Goal: Task Accomplishment & Management: Manage account settings

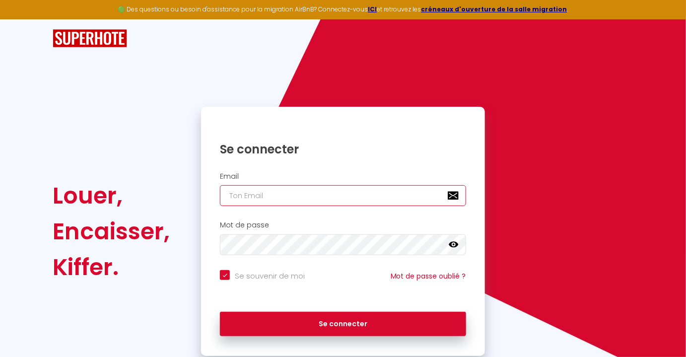
click at [281, 200] on input "email" at bounding box center [343, 195] width 246 height 21
type input "[PERSON_NAME][EMAIL_ADDRESS][DOMAIN_NAME]"
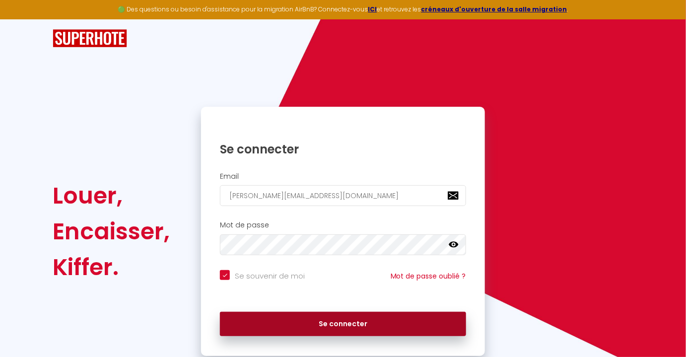
click at [344, 326] on button "Se connecter" at bounding box center [343, 324] width 246 height 25
checkbox input "true"
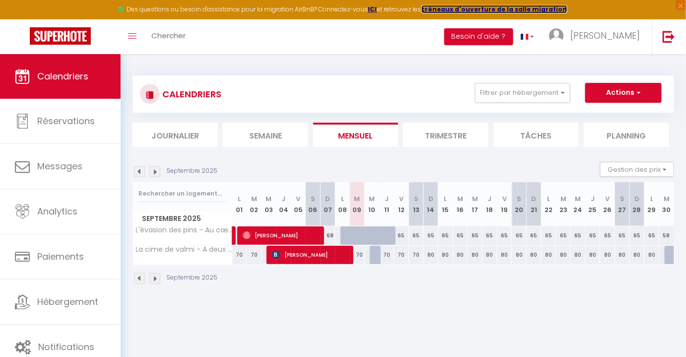
click at [473, 7] on strong "créneaux d'ouverture de la salle migration" at bounding box center [495, 9] width 146 height 8
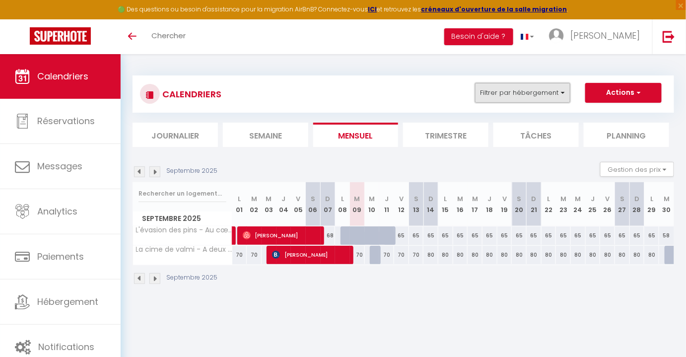
click at [558, 92] on button "Filtrer par hébergement" at bounding box center [522, 93] width 95 height 20
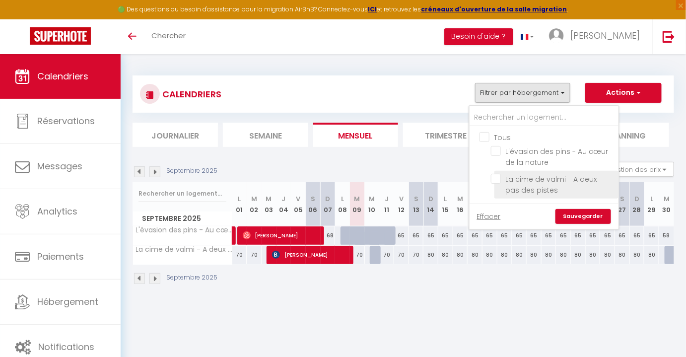
click at [532, 182] on input "La cime de valmi - A deux pas des pistes" at bounding box center [553, 179] width 124 height 10
checkbox input "true"
checkbox input "false"
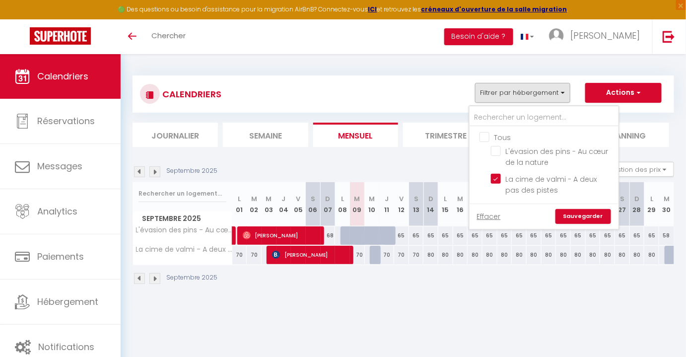
click at [585, 217] on link "Sauvegarder" at bounding box center [584, 216] width 56 height 15
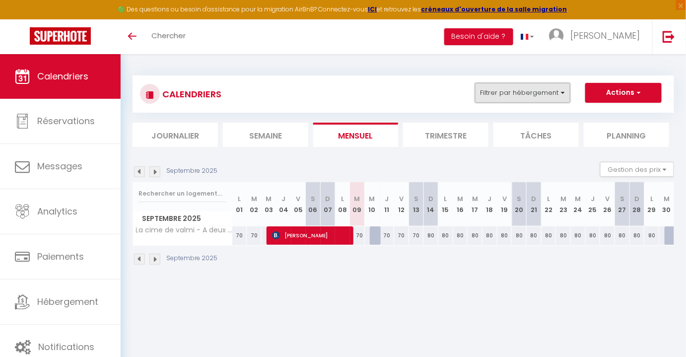
click at [553, 97] on button "Filtrer par hébergement" at bounding box center [522, 93] width 95 height 20
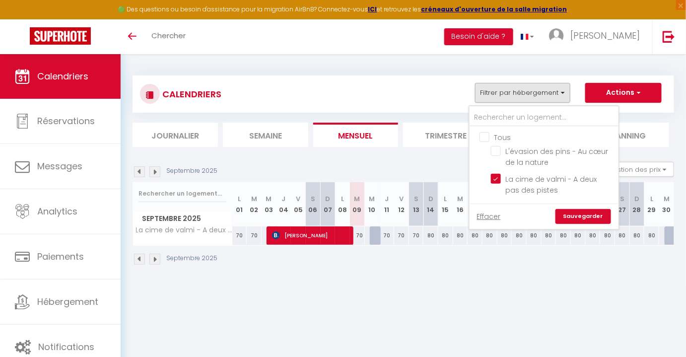
click at [489, 135] on input "Tous" at bounding box center [554, 137] width 149 height 10
checkbox input "true"
click at [600, 217] on link "Sauvegarder" at bounding box center [584, 216] width 56 height 15
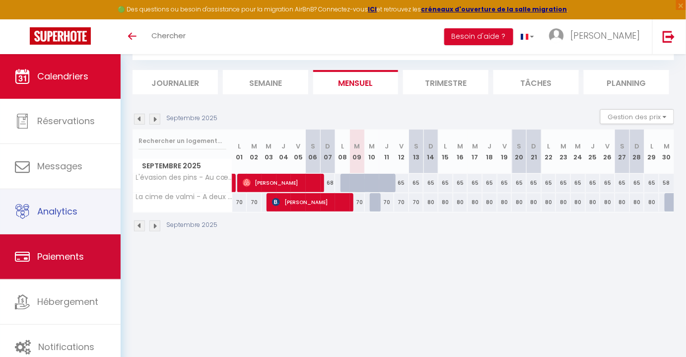
scroll to position [54, 0]
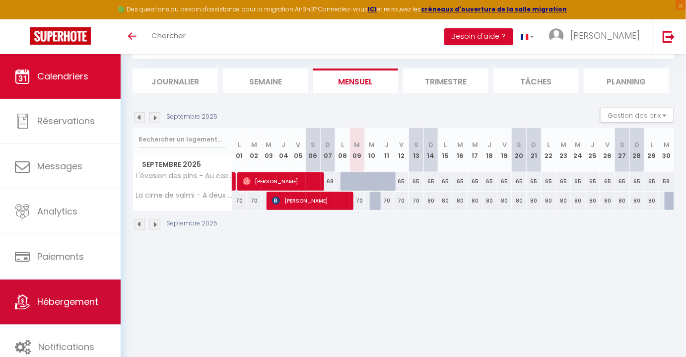
click at [52, 292] on link "Hébergement" at bounding box center [60, 302] width 121 height 45
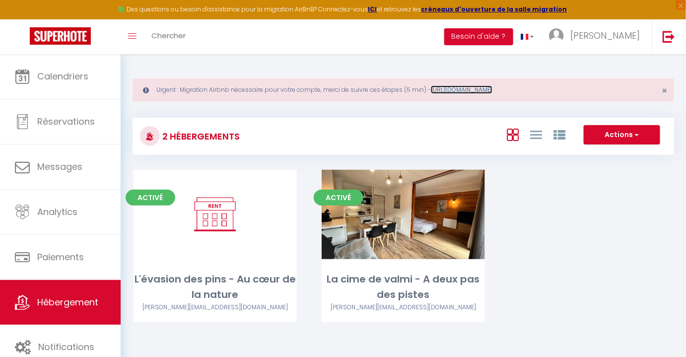
click at [493, 89] on link "[URL][DOMAIN_NAME]" at bounding box center [462, 89] width 62 height 8
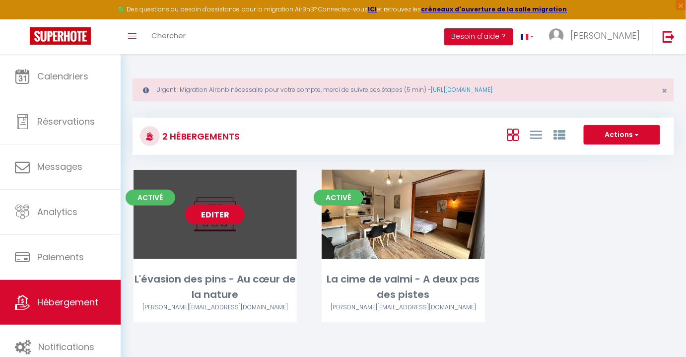
click at [214, 211] on link "Editer" at bounding box center [215, 215] width 60 height 20
click at [216, 216] on link "Editer" at bounding box center [215, 215] width 60 height 20
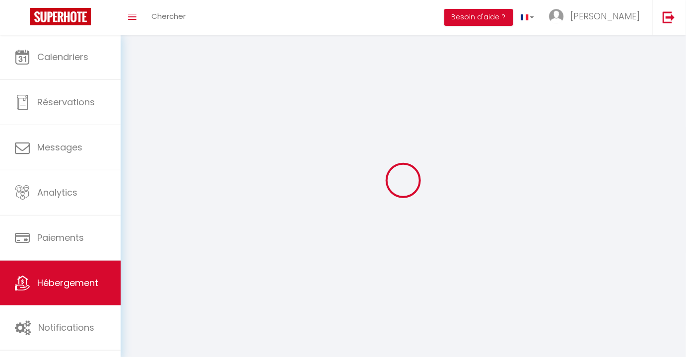
select select "1"
select select
select select "28"
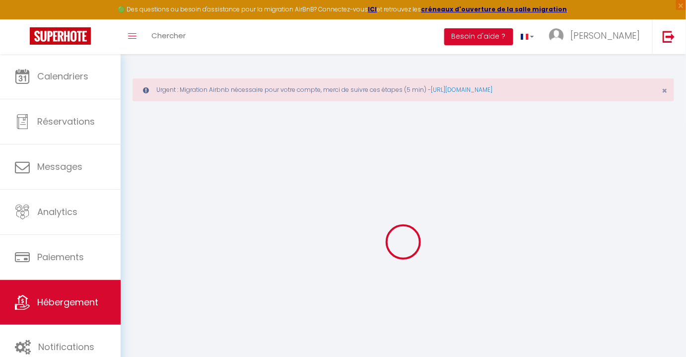
select select
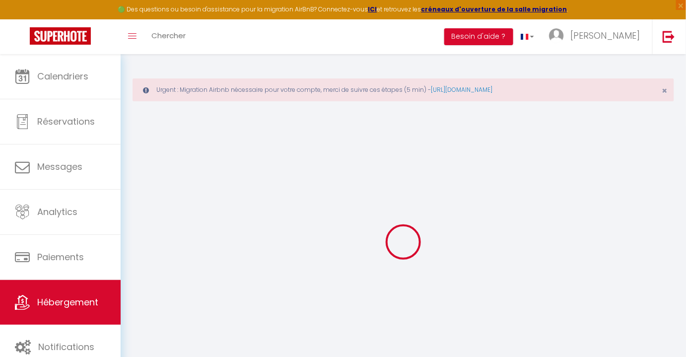
select select
checkbox input "false"
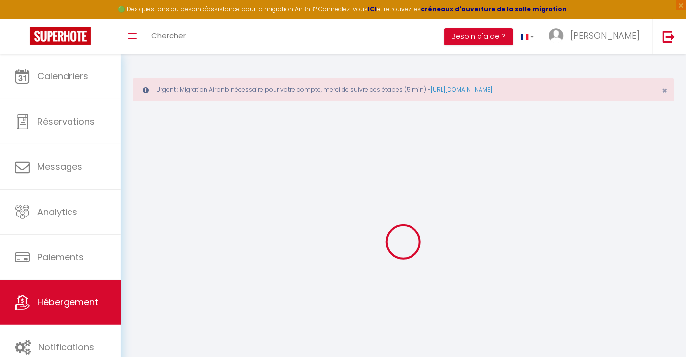
select select
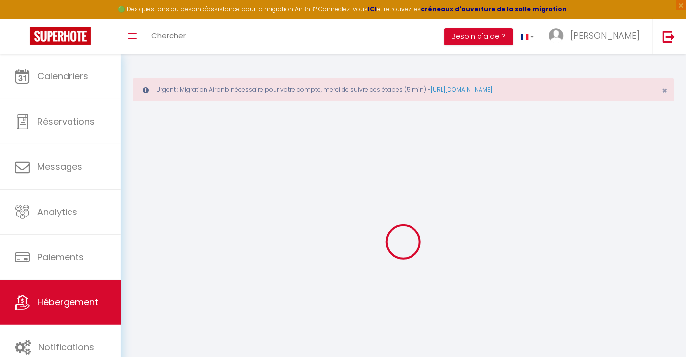
select select
checkbox input "false"
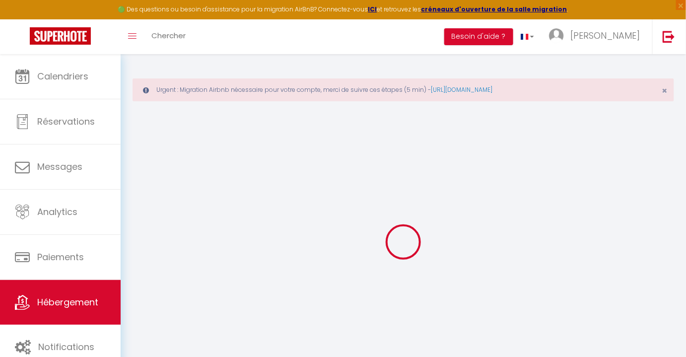
checkbox input "false"
select select
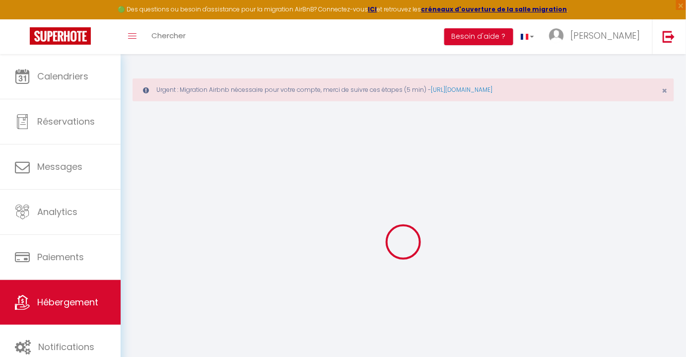
select select
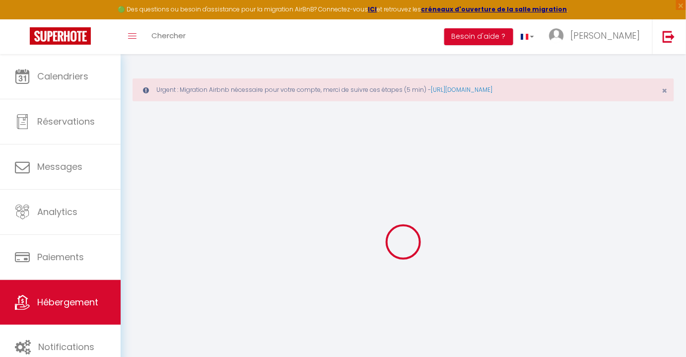
checkbox input "false"
select select
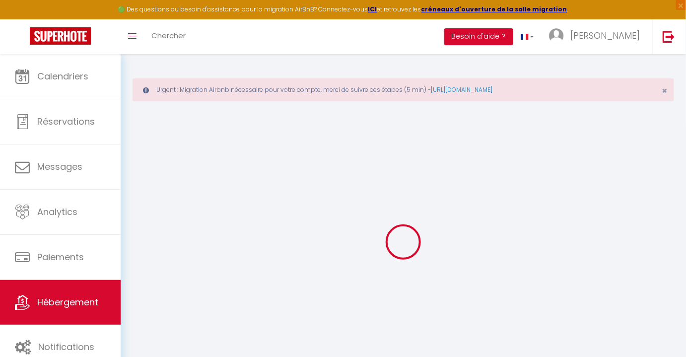
select select
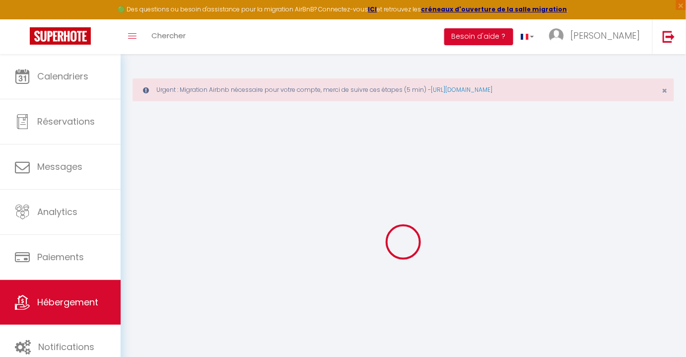
select select
checkbox input "false"
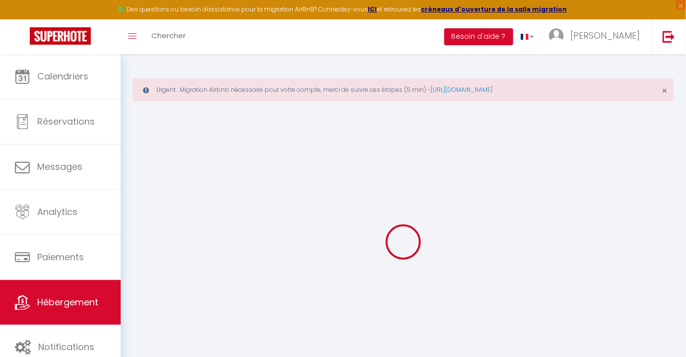
checkbox input "false"
select select
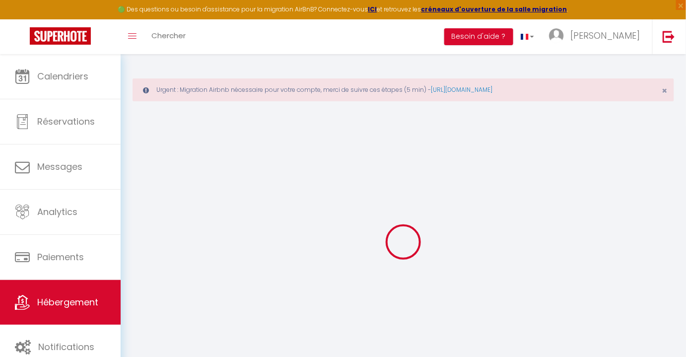
select select
checkbox input "false"
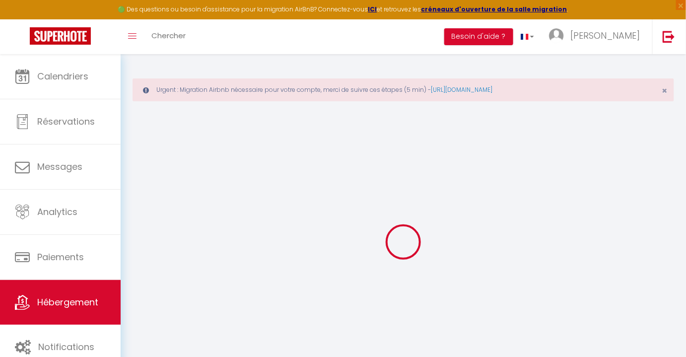
checkbox input "false"
select select
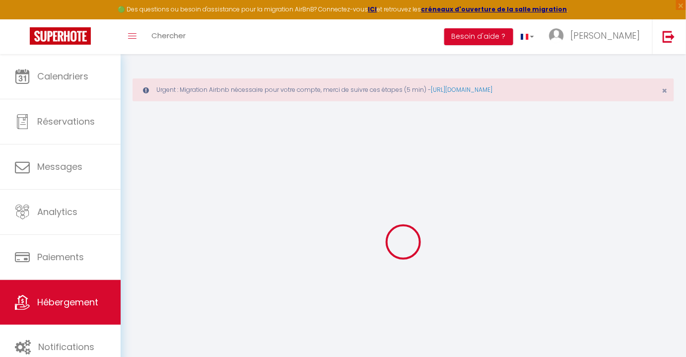
type input "L'évasion des pins - Au cœur de la nature"
type input "MATHIEU"
type input "DENECHERE"
select select "houses"
select select "4"
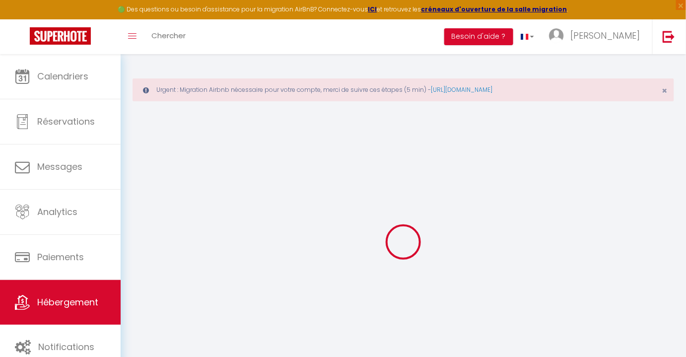
select select "2"
type input "45"
type input "1.00"
type input "400"
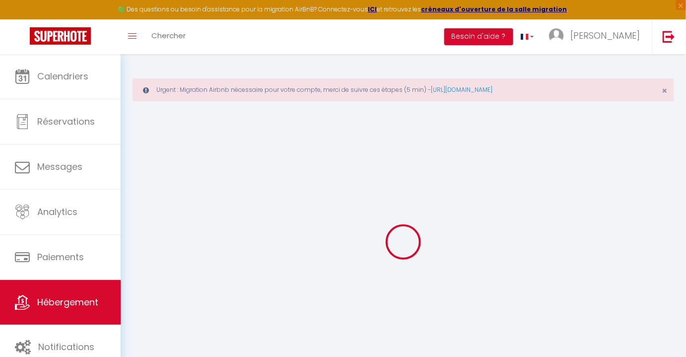
select select
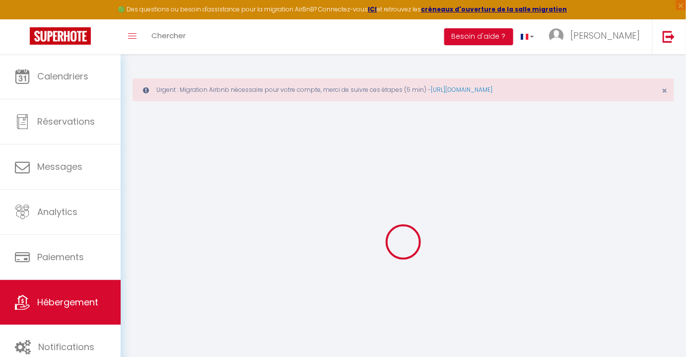
type input "73 Bis Rue de la Garenne"
type input "85160"
type input "Saint-Jean-de-Monts"
type input "[PERSON_NAME][EMAIL_ADDRESS][DOMAIN_NAME]"
select select "5949"
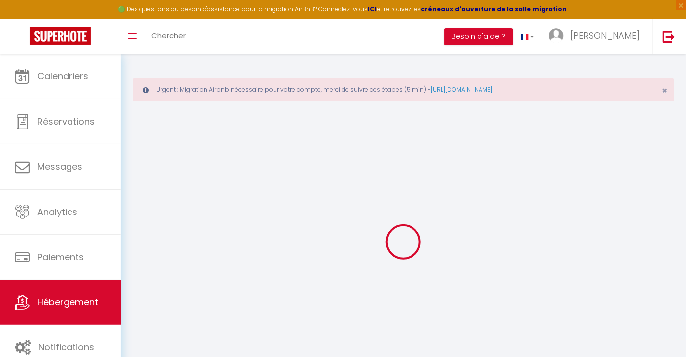
checkbox input "false"
type input "0"
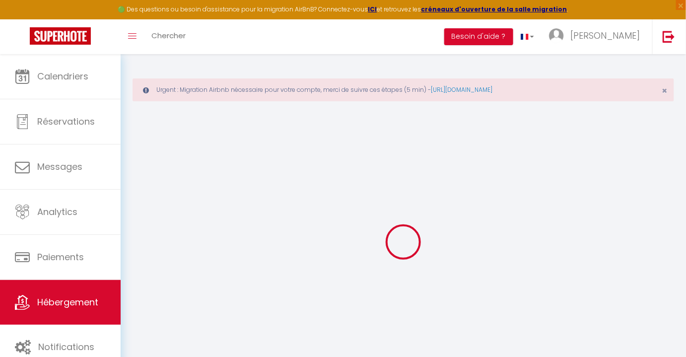
type input "0"
select select
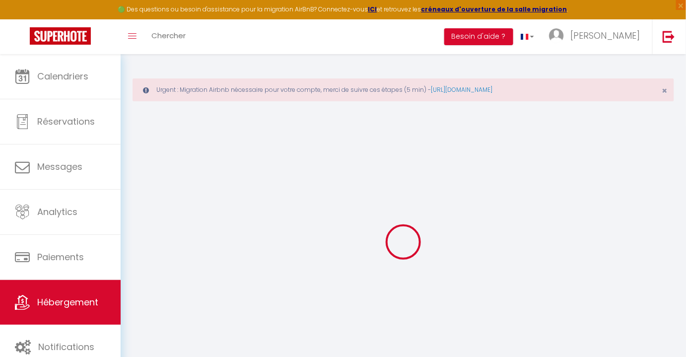
select select
checkbox input "false"
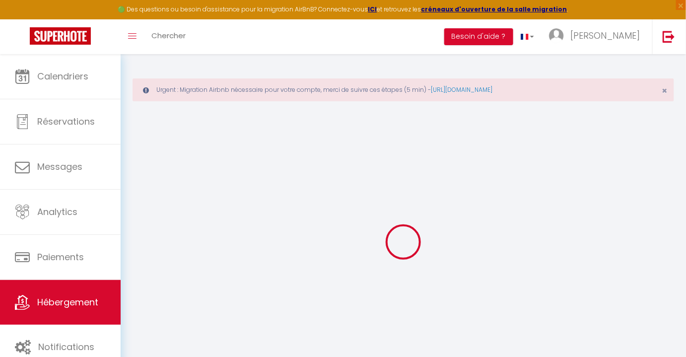
checkbox input "false"
select select "19844"
select select
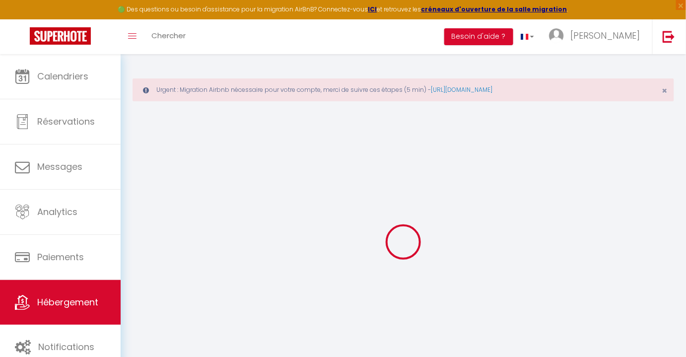
select select
checkbox input "false"
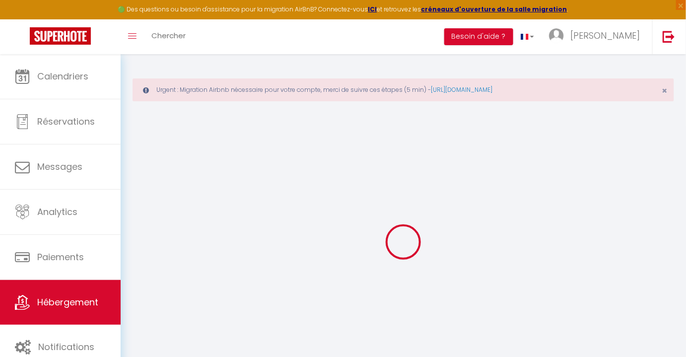
checkbox input "false"
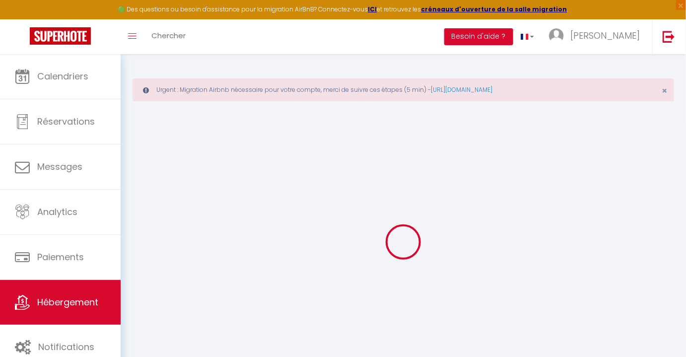
checkbox input "false"
select select "15:00"
select select
select select "10:00"
select select "30"
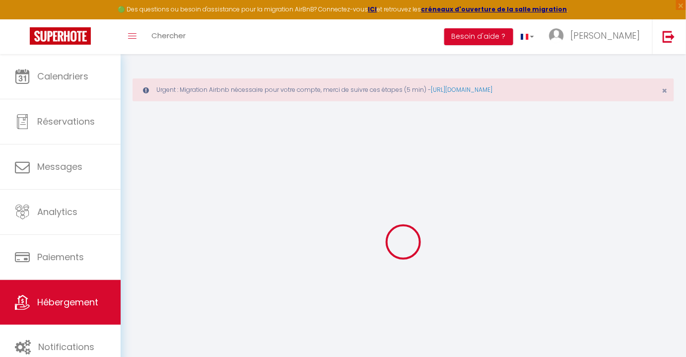
select select "120"
select select
checkbox input "false"
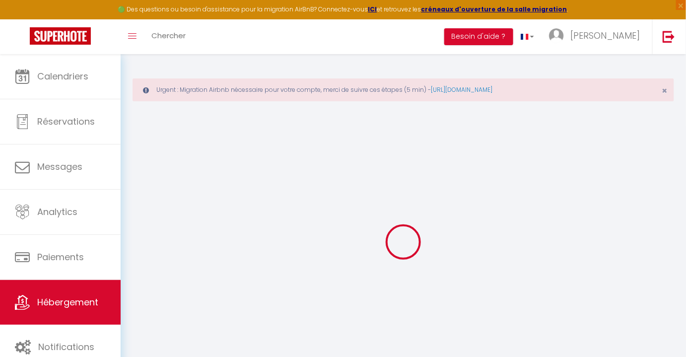
checkbox input "false"
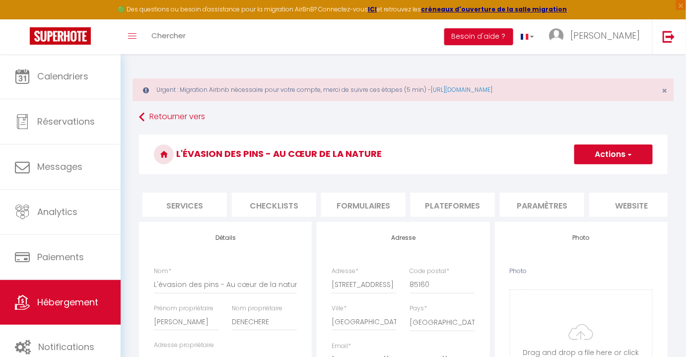
scroll to position [0, 276]
click at [426, 208] on li "Plateformes" at bounding box center [442, 205] width 84 height 24
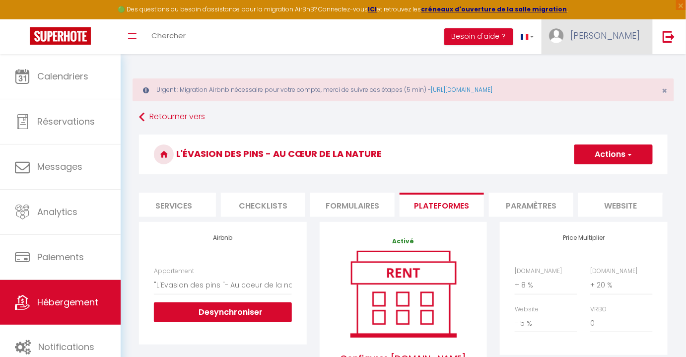
click at [637, 39] on span "[PERSON_NAME]" at bounding box center [606, 35] width 70 height 12
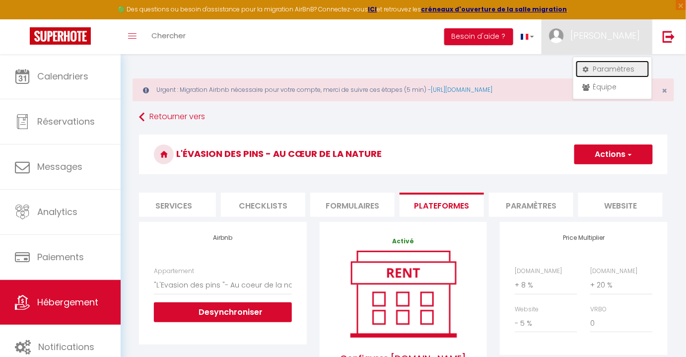
click at [634, 67] on link "Paramètres" at bounding box center [612, 69] width 73 height 17
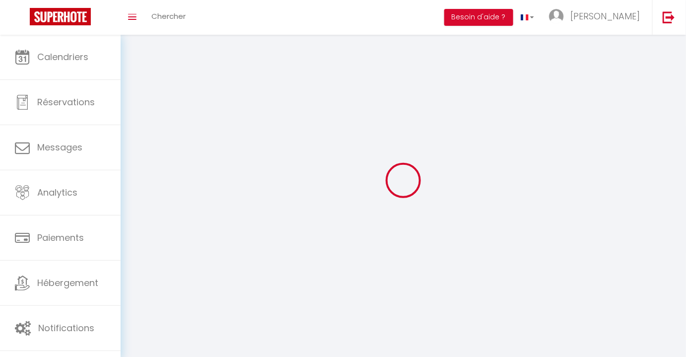
type input "HCKEPuMp1QvH8HQvkY5wZaPM5"
type input "6xElEamFmSmZ7rVcygR16zKGa"
type input "[URL][DOMAIN_NAME]"
select select "28"
select select "fr"
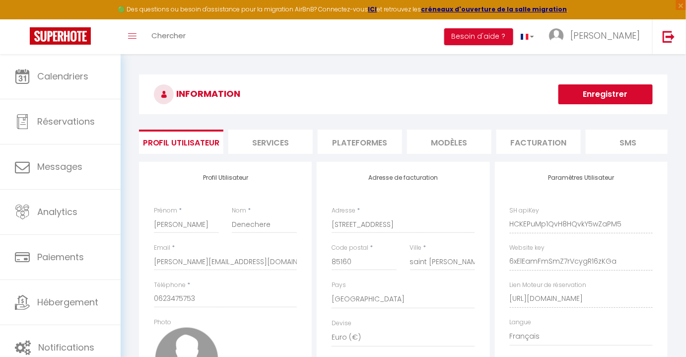
click at [356, 142] on li "Plateformes" at bounding box center [360, 142] width 84 height 24
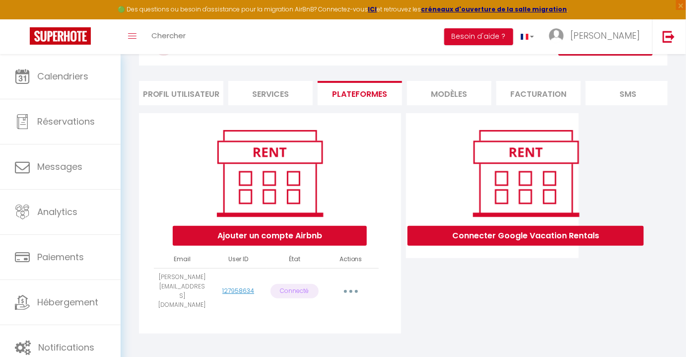
scroll to position [56, 0]
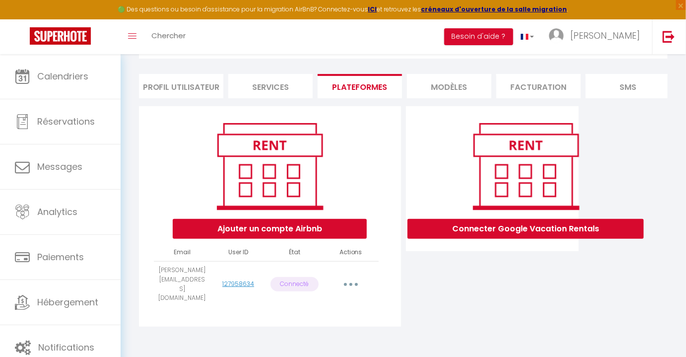
click at [356, 286] on button "button" at bounding box center [351, 285] width 28 height 16
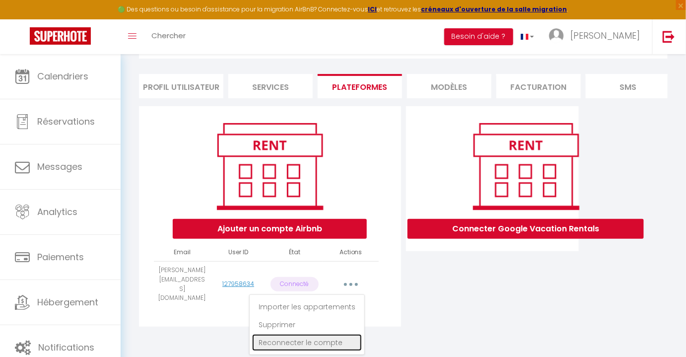
click at [303, 345] on link "Reconnecter le compte" at bounding box center [307, 342] width 110 height 17
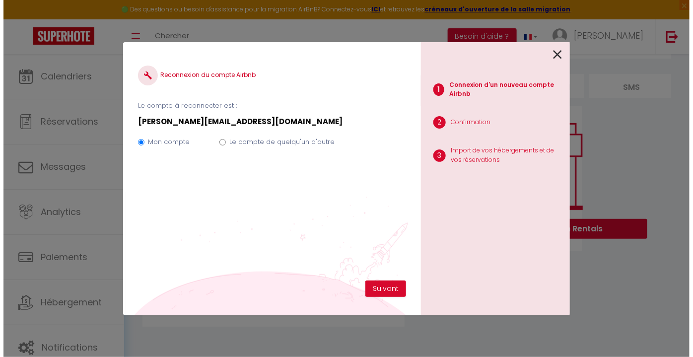
scroll to position [54, 0]
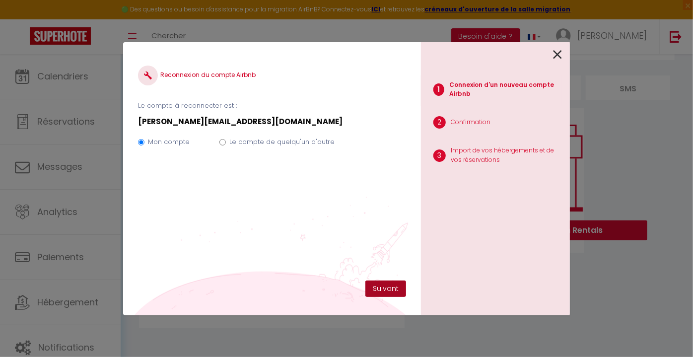
click at [384, 287] on button "Suivant" at bounding box center [385, 289] width 41 height 17
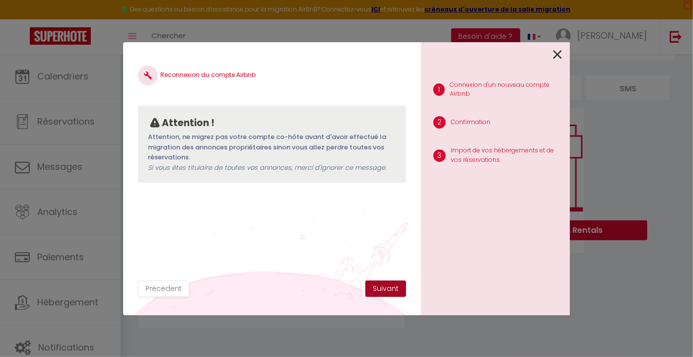
click at [385, 288] on button "Suivant" at bounding box center [385, 289] width 41 height 17
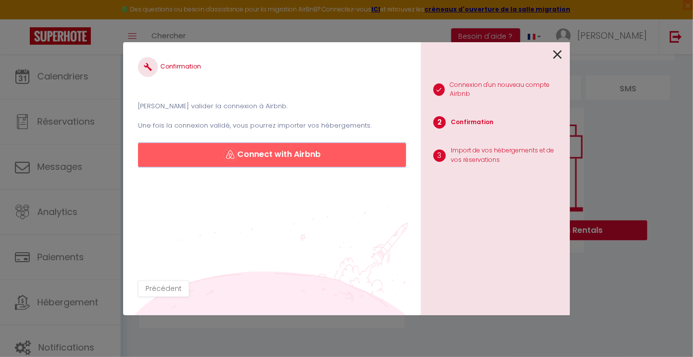
click at [293, 158] on button "Connect with Airbnb" at bounding box center [272, 155] width 268 height 24
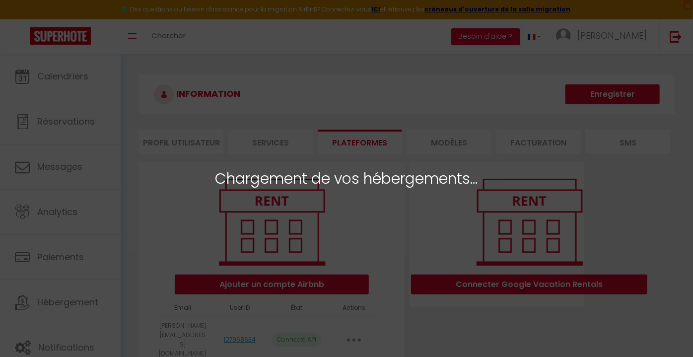
select select "30589"
select select "30590"
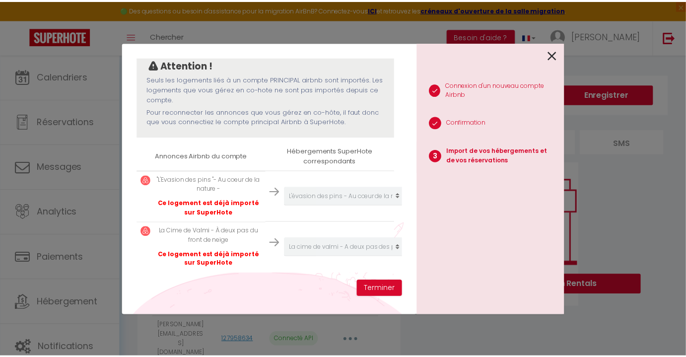
scroll to position [96, 0]
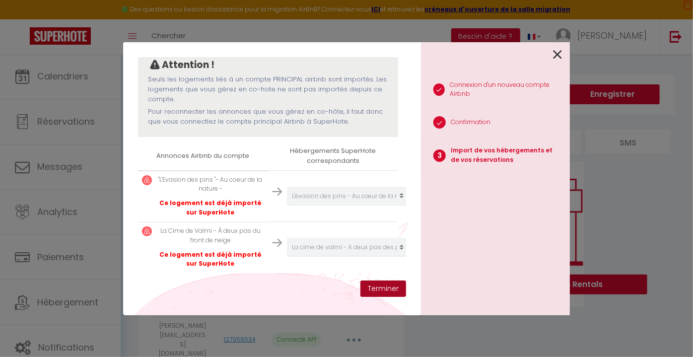
click at [381, 288] on button "Terminer" at bounding box center [384, 289] width 46 height 17
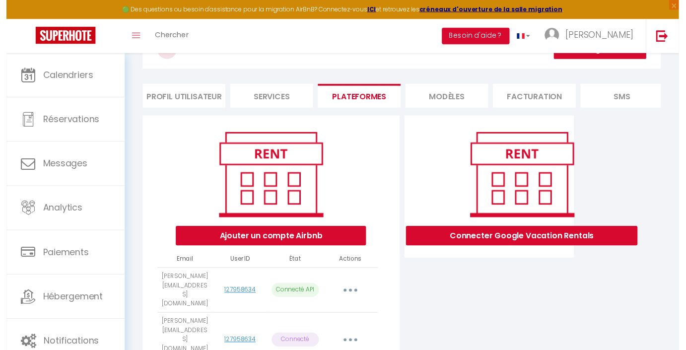
scroll to position [0, 0]
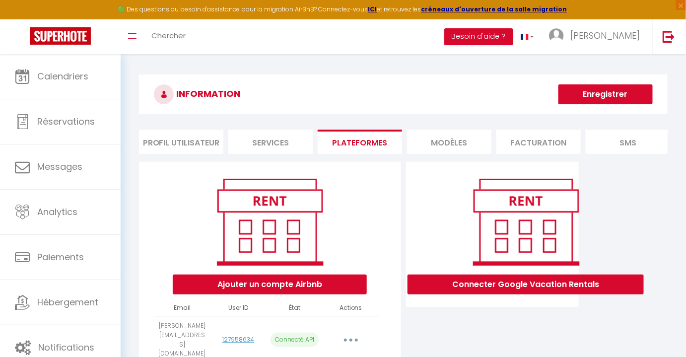
click at [532, 143] on li "Facturation" at bounding box center [539, 142] width 84 height 24
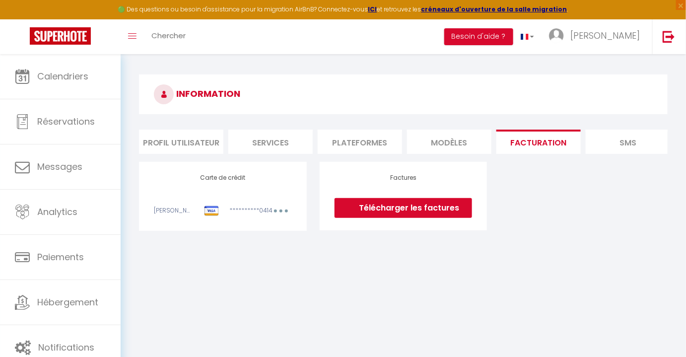
click at [183, 143] on li "Profil Utilisateur" at bounding box center [181, 142] width 84 height 24
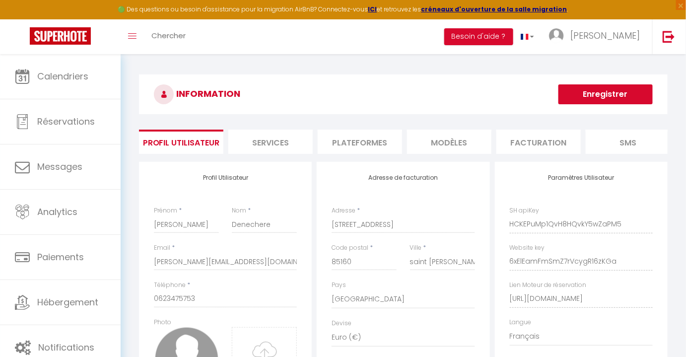
click at [266, 141] on li "Services" at bounding box center [270, 142] width 84 height 24
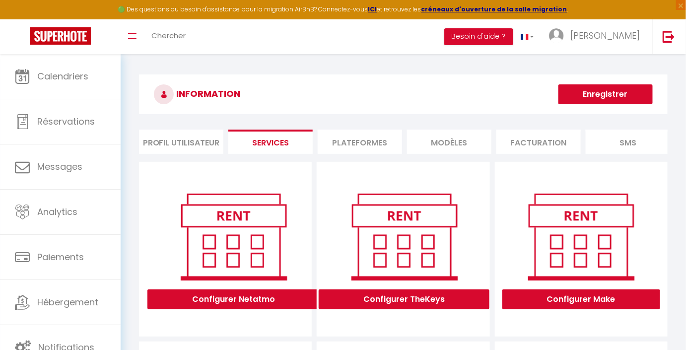
drag, startPoint x: 424, startPoint y: 153, endPoint x: 506, endPoint y: 152, distance: 81.9
click at [506, 152] on ul "Profil Utilisateur Services Plateformes MODÈLES Facturation SMS website Journal" at bounding box center [403, 142] width 529 height 24
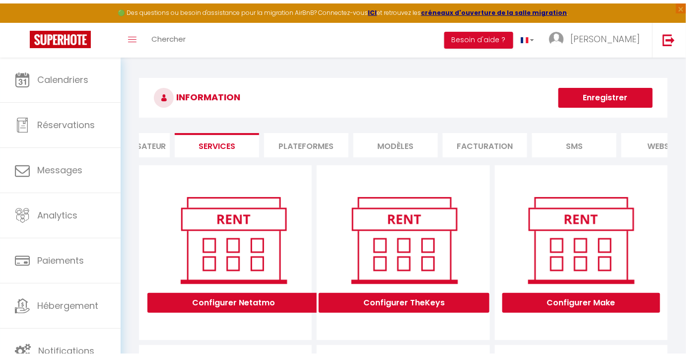
scroll to position [0, 91]
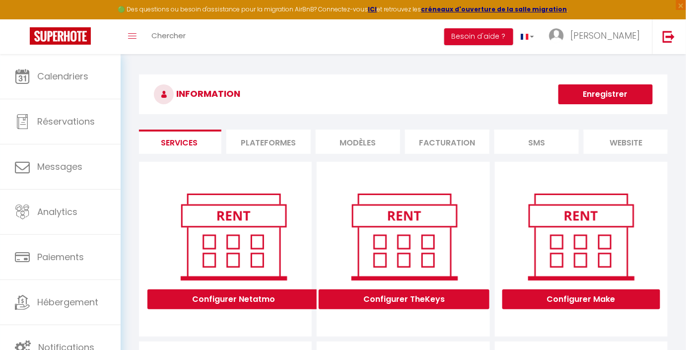
click at [543, 146] on li "SMS" at bounding box center [537, 142] width 84 height 24
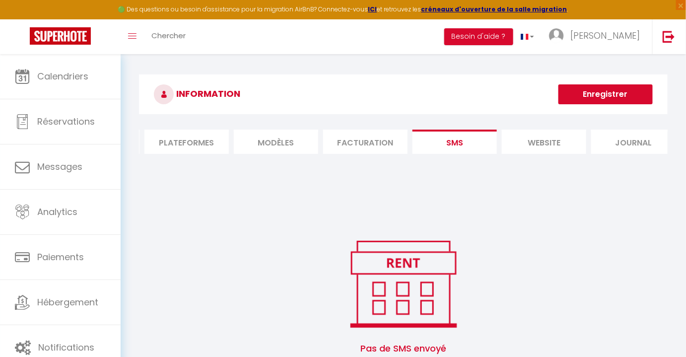
scroll to position [0, 186]
click at [609, 95] on button "Enregistrer" at bounding box center [606, 94] width 94 height 20
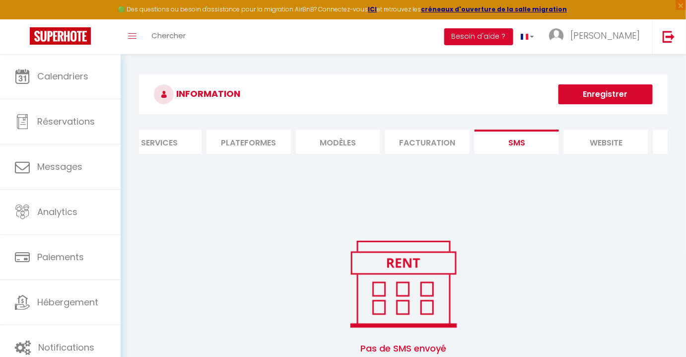
scroll to position [0, 94]
click at [271, 139] on li "Plateformes" at bounding box center [266, 142] width 84 height 24
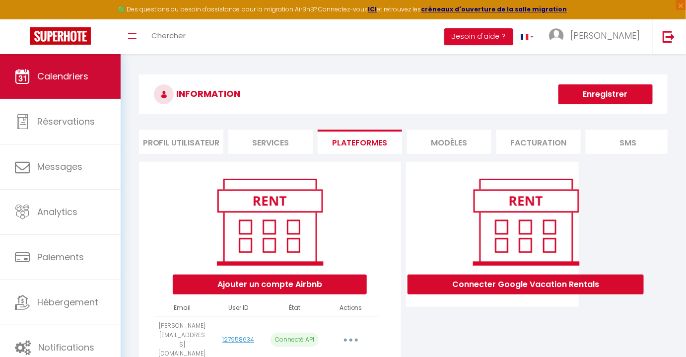
click at [58, 76] on span "Calendriers" at bounding box center [62, 76] width 51 height 12
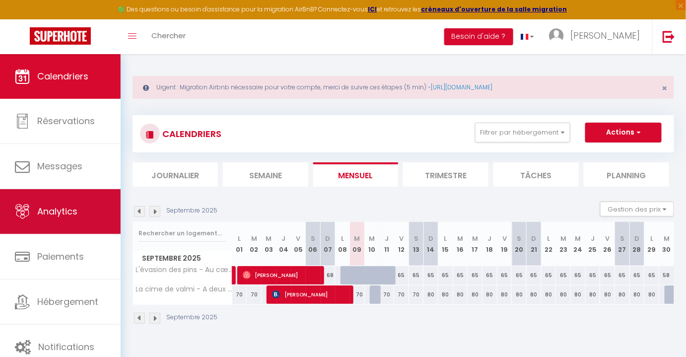
scroll to position [54, 0]
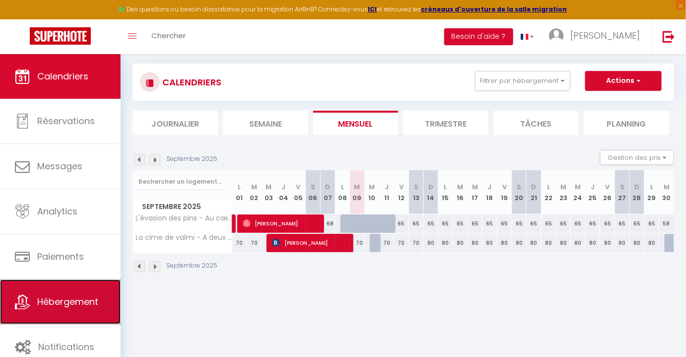
click at [65, 302] on span "Hébergement" at bounding box center [67, 301] width 61 height 12
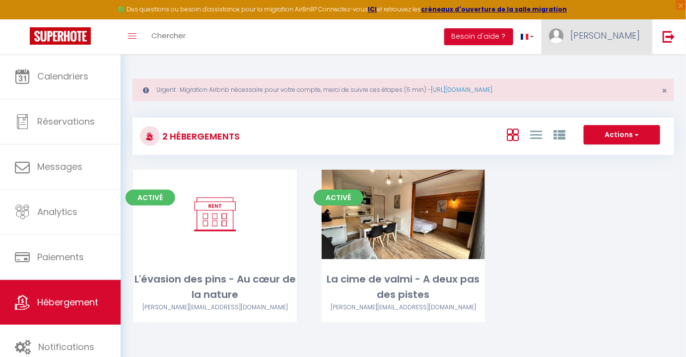
click at [635, 41] on span "[PERSON_NAME]" at bounding box center [606, 35] width 70 height 12
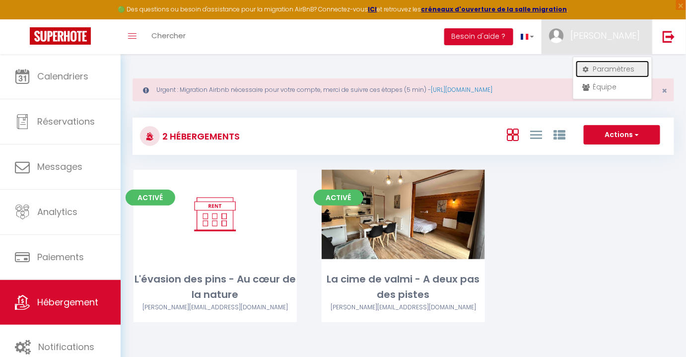
click at [618, 68] on link "Paramètres" at bounding box center [612, 69] width 73 height 17
select select "fr"
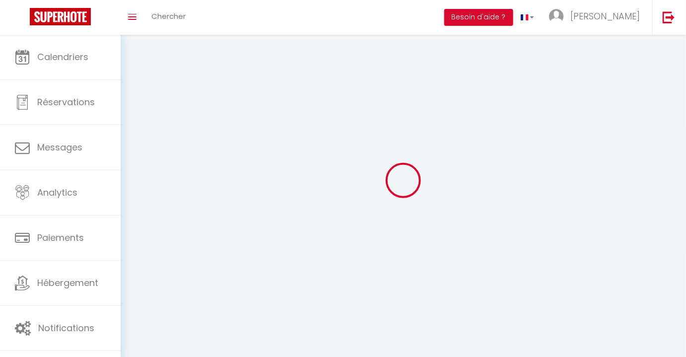
type input "[PERSON_NAME]"
type input "Denechere"
type input "0623475753"
type input "[STREET_ADDRESS]"
type input "85160"
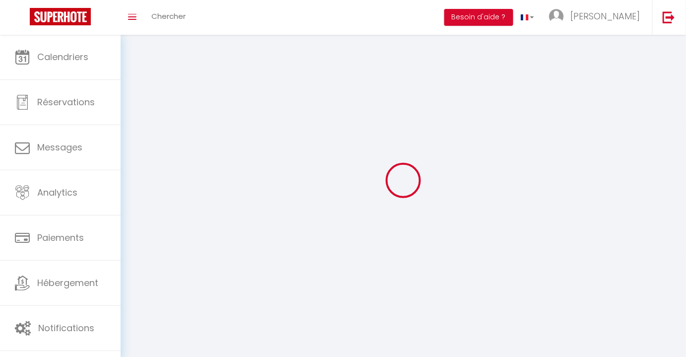
type input "saint [PERSON_NAME] de mont"
type input "HCKEPuMp1QvH8HQvkY5wZaPM5"
type input "6xElEamFmSmZ7rVcygR16zKGa"
type input "[URL][DOMAIN_NAME]"
type input "HCKEPuMp1QvH8HQvkY5wZaPM5"
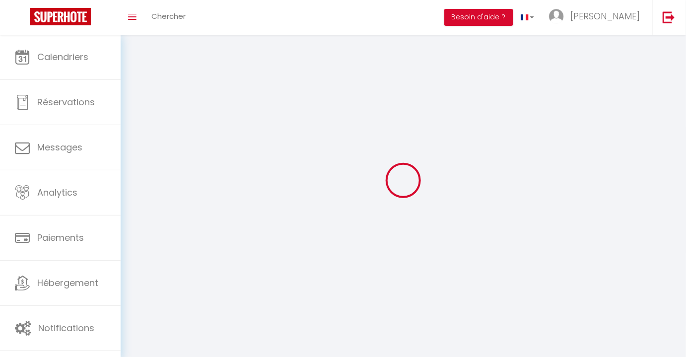
type input "6xElEamFmSmZ7rVcygR16zKGa"
type input "[URL][DOMAIN_NAME]"
select select "28"
select select "fr"
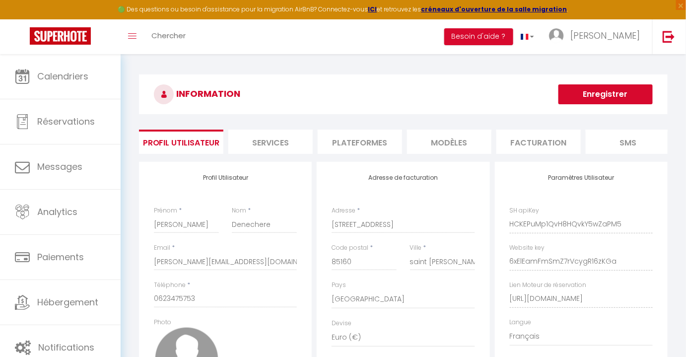
click at [362, 145] on li "Plateformes" at bounding box center [360, 142] width 84 height 24
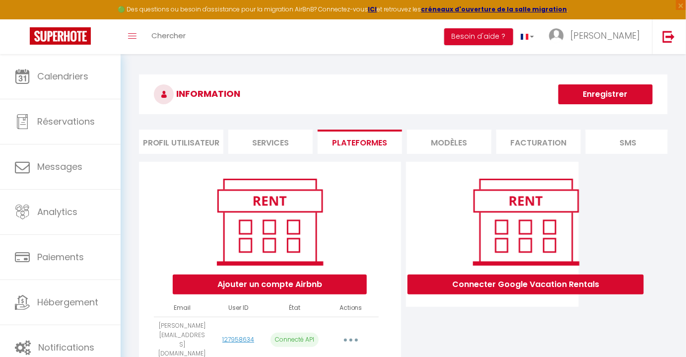
click at [207, 144] on li "Profil Utilisateur" at bounding box center [181, 142] width 84 height 24
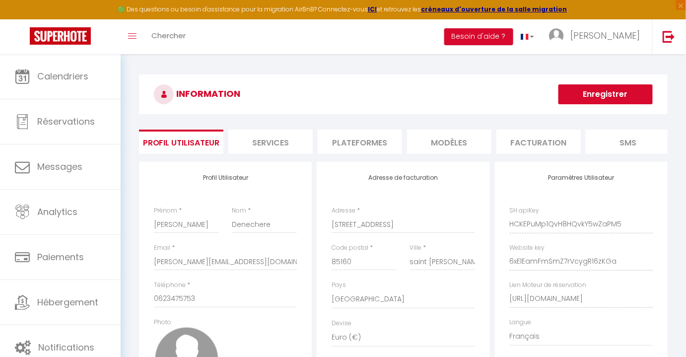
click at [276, 142] on li "Services" at bounding box center [270, 142] width 84 height 24
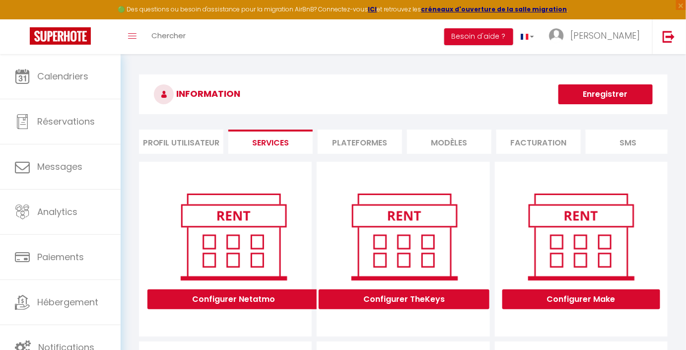
click at [358, 141] on li "Plateformes" at bounding box center [360, 142] width 84 height 24
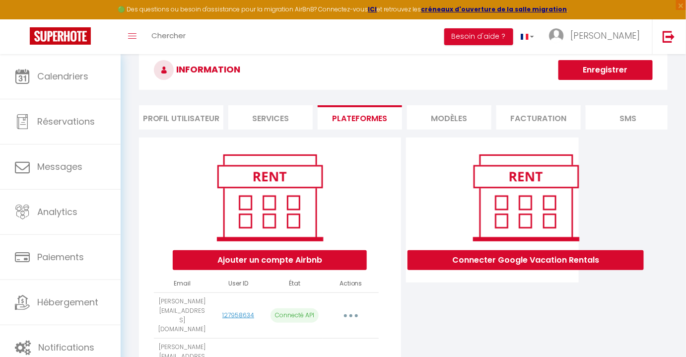
scroll to position [90, 0]
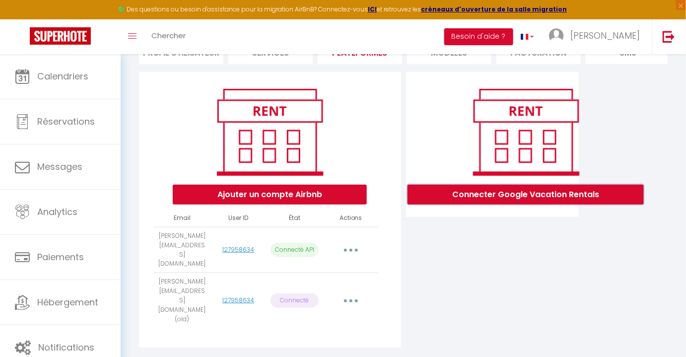
click at [541, 204] on button "Connecter Google Vacation Rentals" at bounding box center [526, 195] width 236 height 20
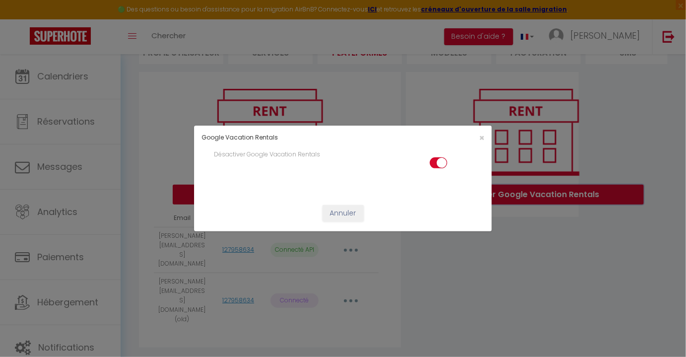
scroll to position [83, 0]
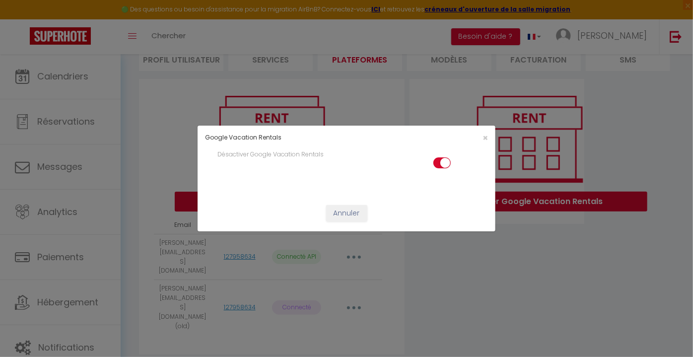
click at [444, 162] on input "checkbox" at bounding box center [442, 164] width 17 height 15
click at [443, 162] on input "checkbox" at bounding box center [442, 164] width 17 height 15
click at [447, 164] on input "checkbox" at bounding box center [442, 164] width 17 height 15
checkbox input "false"
click at [499, 275] on div "Google Vacation Rentals × Activer Google Vacation Rentals Annuler" at bounding box center [346, 178] width 693 height 357
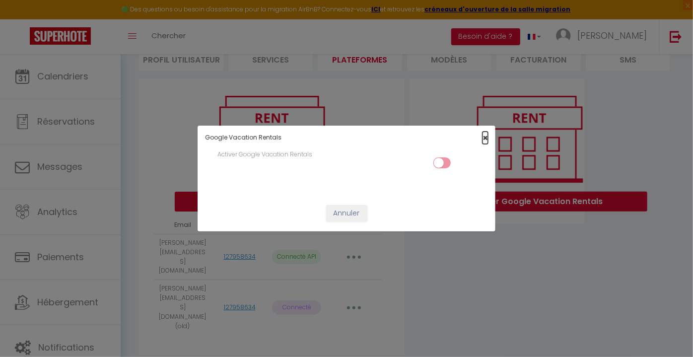
click at [485, 138] on span "×" at bounding box center [485, 138] width 5 height 12
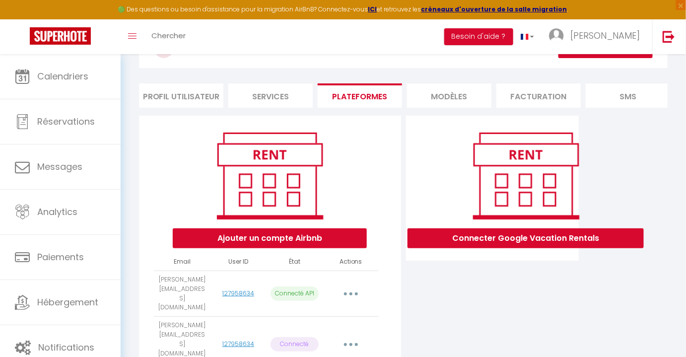
scroll to position [92, 0]
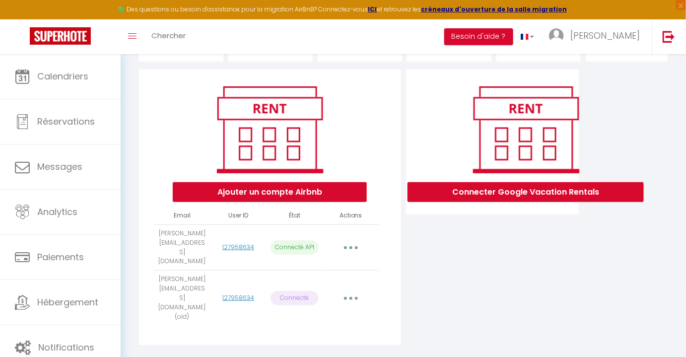
click at [352, 297] on icon "button" at bounding box center [351, 298] width 3 height 3
click at [456, 293] on div "Connecter Google Vacation Rentals" at bounding box center [493, 211] width 178 height 282
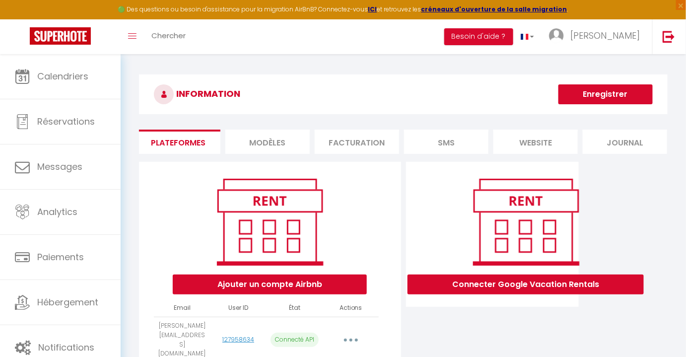
scroll to position [0, 186]
click at [536, 133] on li "website" at bounding box center [532, 142] width 84 height 24
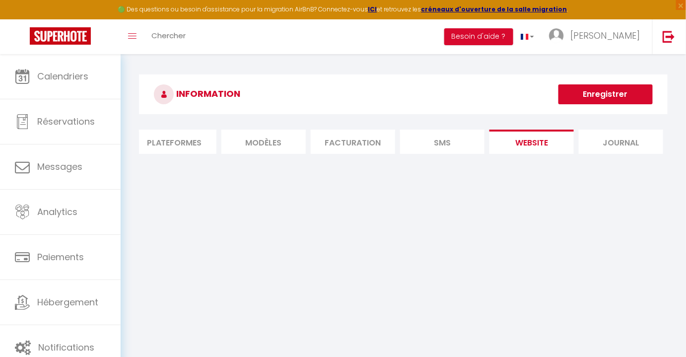
click at [633, 138] on li "Journal" at bounding box center [621, 142] width 84 height 24
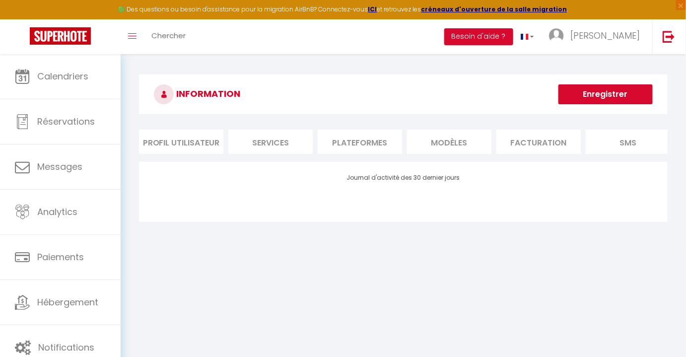
click at [178, 140] on li "Profil Utilisateur" at bounding box center [181, 142] width 84 height 24
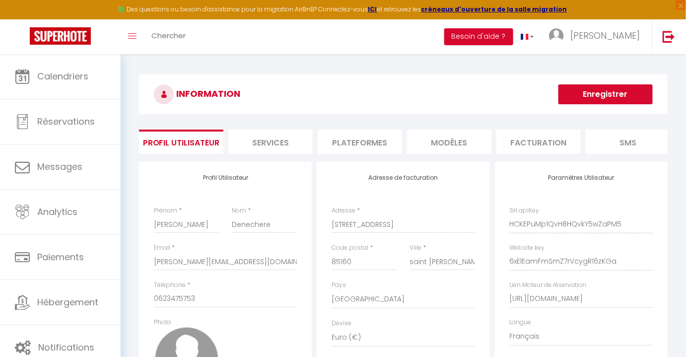
click at [269, 137] on li "Services" at bounding box center [270, 142] width 84 height 24
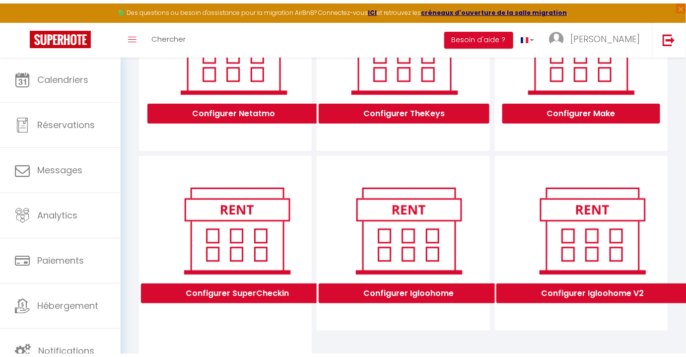
scroll to position [59, 0]
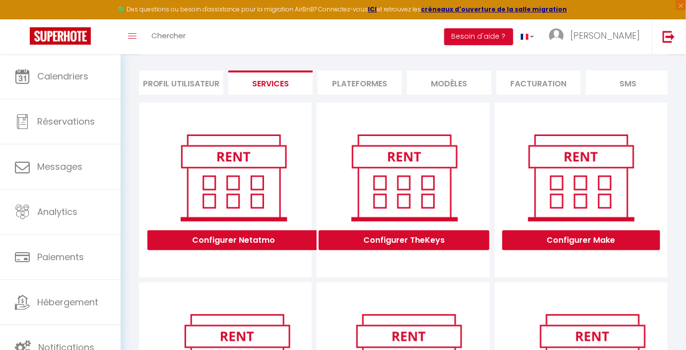
click at [378, 84] on li "Plateformes" at bounding box center [360, 83] width 84 height 24
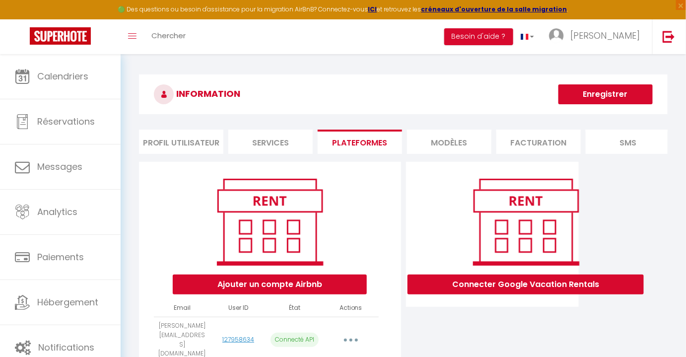
click at [450, 138] on li "MODÈLES" at bounding box center [449, 142] width 84 height 24
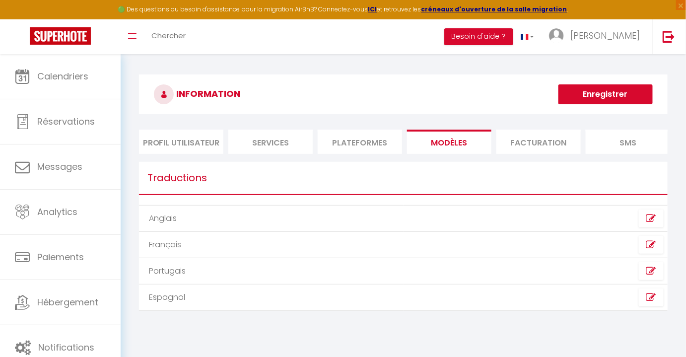
click at [545, 138] on li "Facturation" at bounding box center [539, 142] width 84 height 24
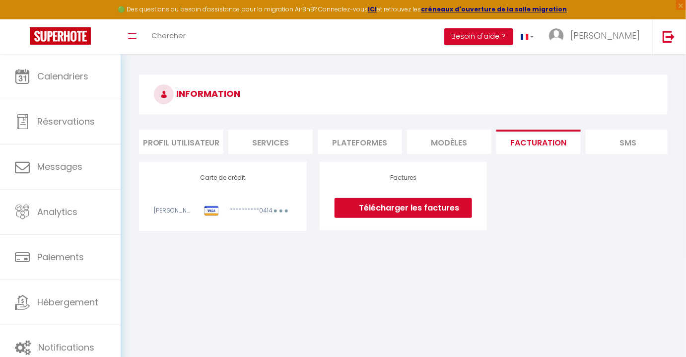
click at [634, 140] on li "SMS" at bounding box center [628, 142] width 84 height 24
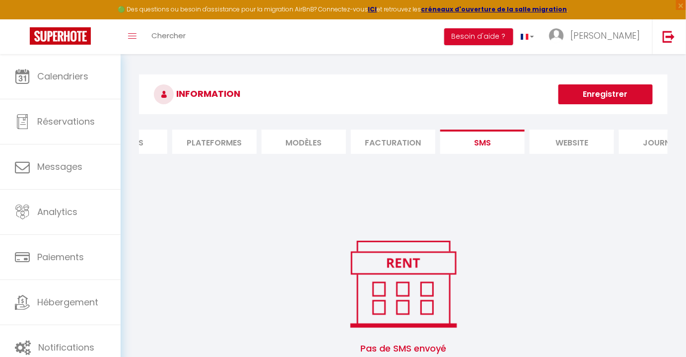
scroll to position [0, 176]
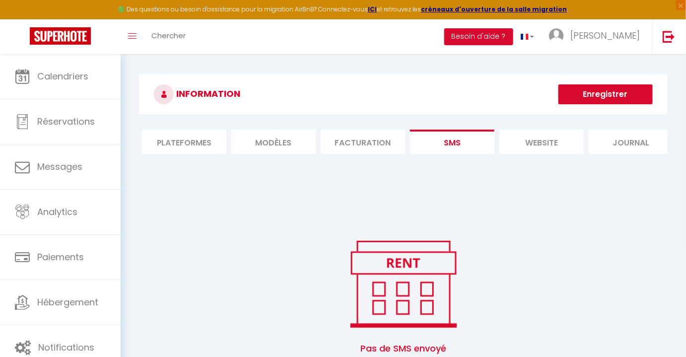
click at [546, 142] on li "website" at bounding box center [542, 142] width 84 height 24
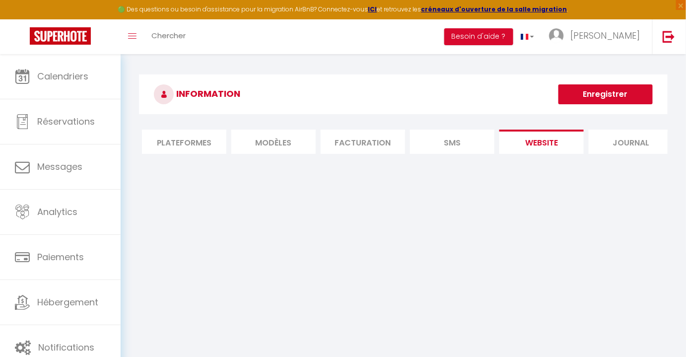
click at [629, 145] on li "Journal" at bounding box center [631, 142] width 84 height 24
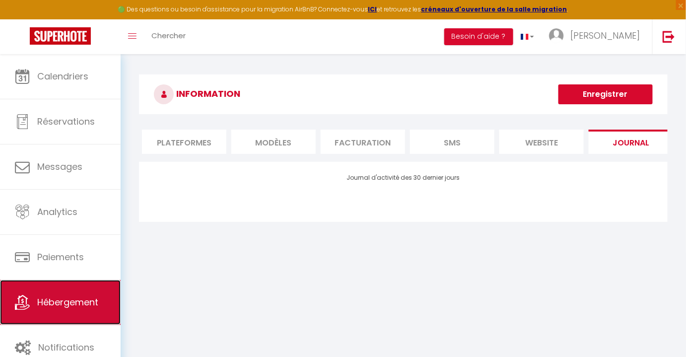
click at [66, 302] on span "Hébergement" at bounding box center [67, 302] width 61 height 12
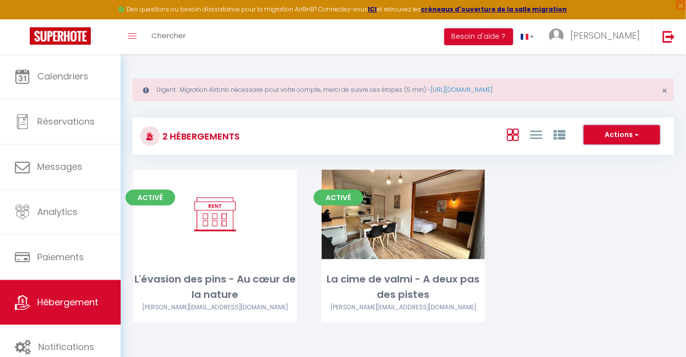
click at [639, 135] on span "button" at bounding box center [636, 135] width 6 height 10
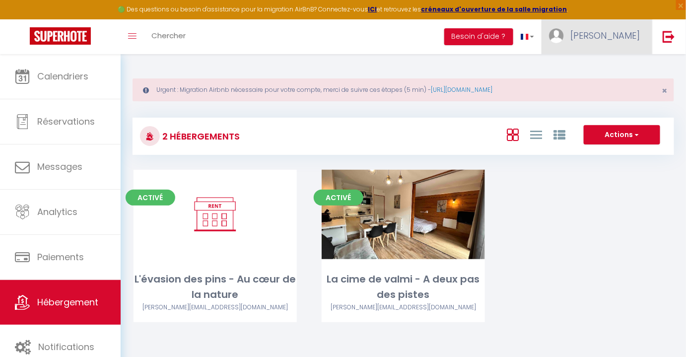
click at [613, 35] on span "[PERSON_NAME]" at bounding box center [606, 35] width 70 height 12
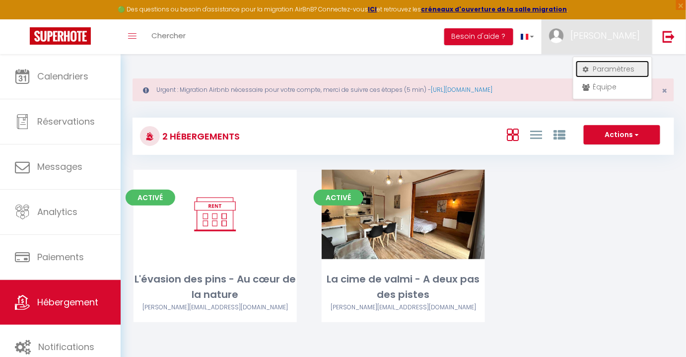
click at [604, 69] on link "Paramètres" at bounding box center [612, 69] width 73 height 17
select select "28"
select select "fr"
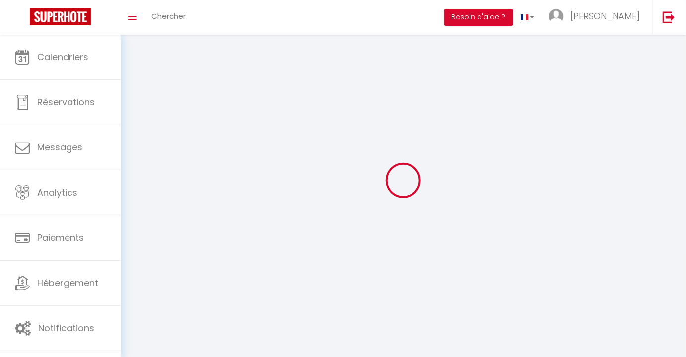
type input "HCKEPuMp1QvH8HQvkY5wZaPM5"
type input "6xElEamFmSmZ7rVcygR16zKGa"
type input "[URL][DOMAIN_NAME]"
select select "fr"
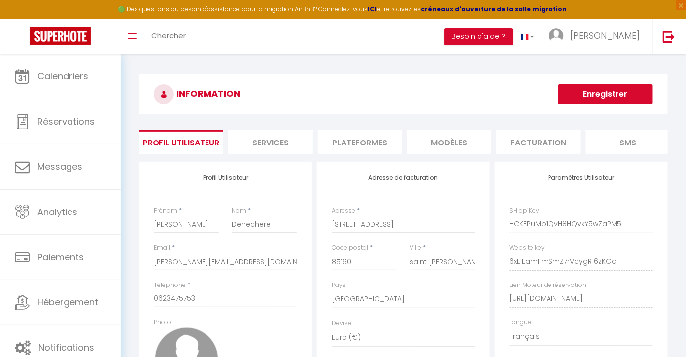
click at [258, 145] on li "Services" at bounding box center [270, 142] width 84 height 24
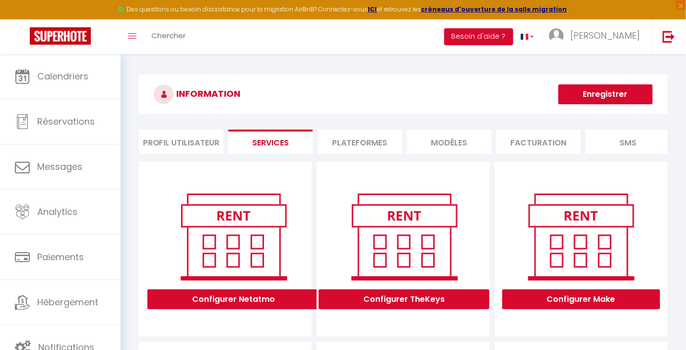
click at [366, 144] on li "Plateformes" at bounding box center [360, 142] width 84 height 24
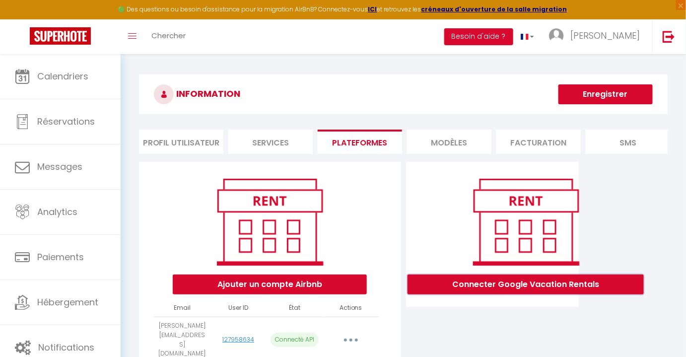
click at [530, 290] on button "Connecter Google Vacation Rentals" at bounding box center [526, 285] width 236 height 20
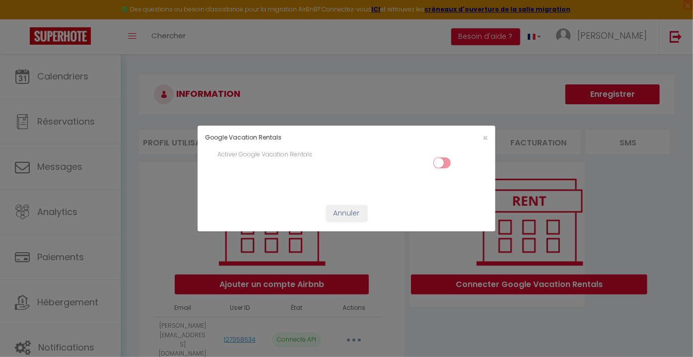
click at [488, 139] on div "×" at bounding box center [445, 137] width 99 height 9
click at [485, 138] on span "×" at bounding box center [485, 138] width 5 height 12
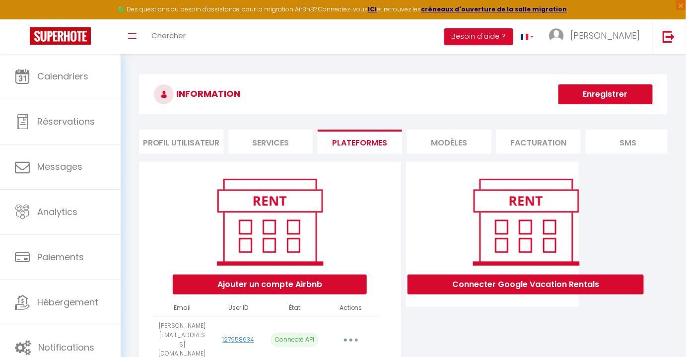
click at [612, 97] on button "Enregistrer" at bounding box center [606, 94] width 94 height 20
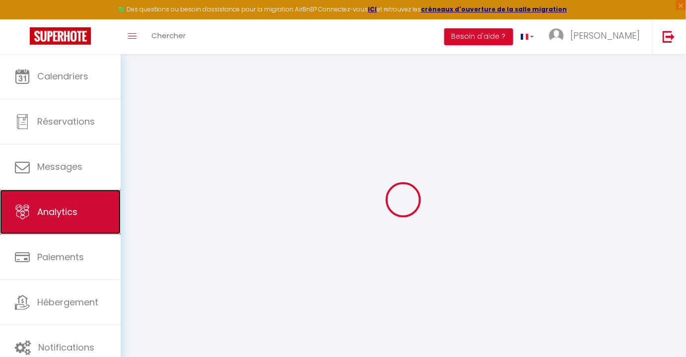
click at [44, 206] on span "Analytics" at bounding box center [57, 212] width 40 height 12
select select "2025"
select select "9"
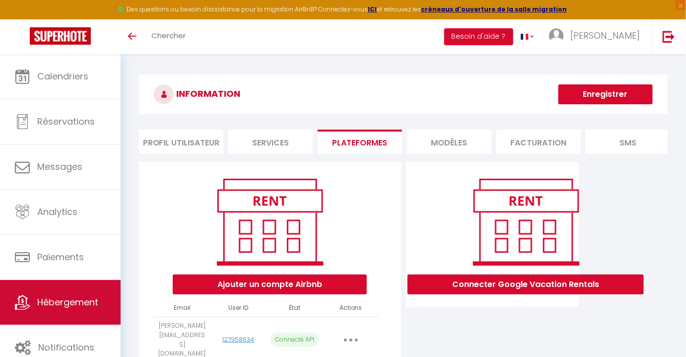
click at [56, 305] on span "Hébergement" at bounding box center [67, 302] width 61 height 12
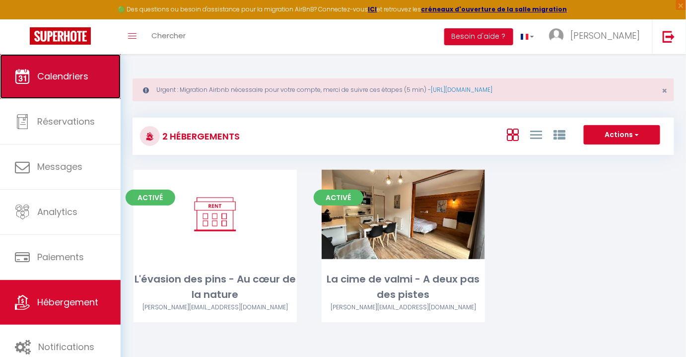
click at [63, 89] on link "Calendriers" at bounding box center [60, 76] width 121 height 45
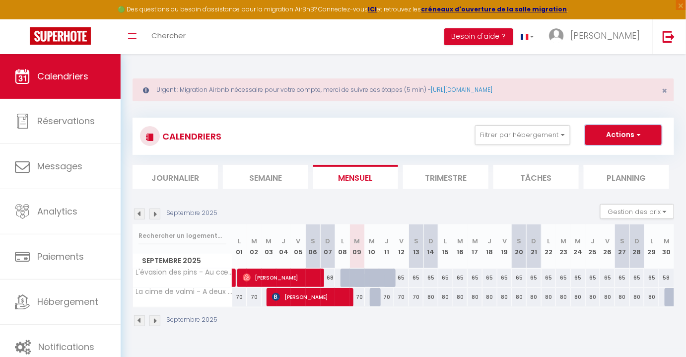
click at [644, 135] on button "Actions" at bounding box center [623, 135] width 76 height 20
click at [394, 128] on div "CALENDRIERS Filtrer par hébergement Tous L'évasion des pins - Au cœur de la nat…" at bounding box center [403, 136] width 527 height 22
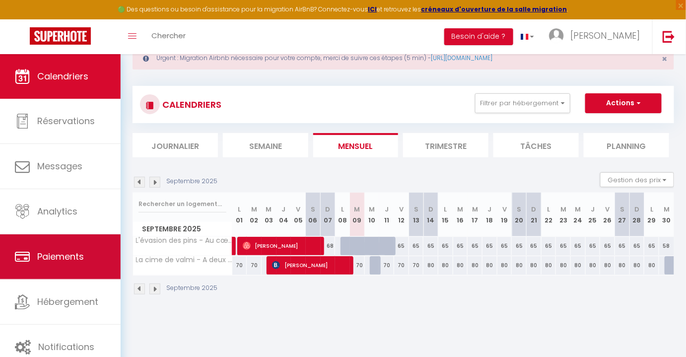
scroll to position [54, 0]
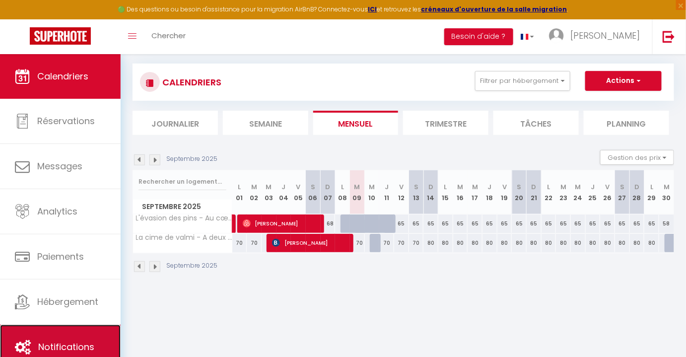
click at [72, 337] on link "Notifications" at bounding box center [60, 347] width 121 height 45
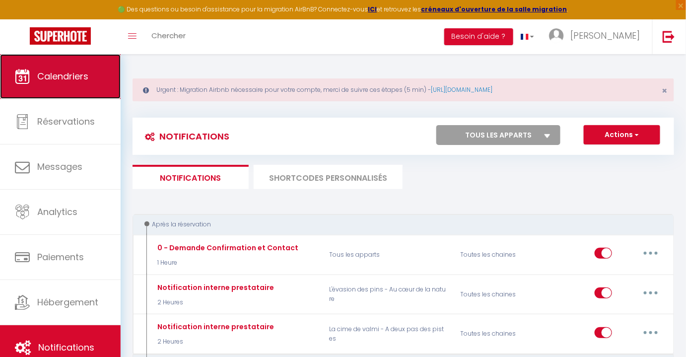
click at [56, 84] on link "Calendriers" at bounding box center [60, 76] width 121 height 45
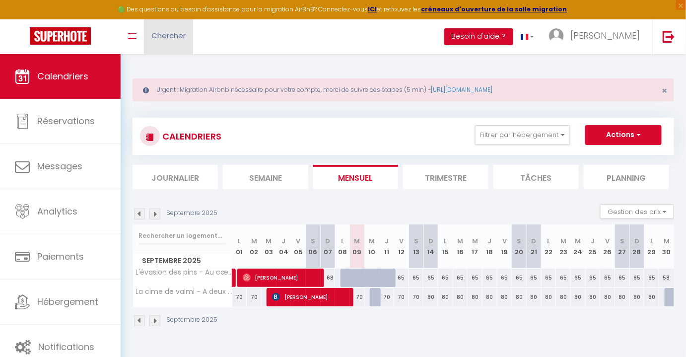
click at [170, 35] on span "Chercher" at bounding box center [168, 35] width 34 height 10
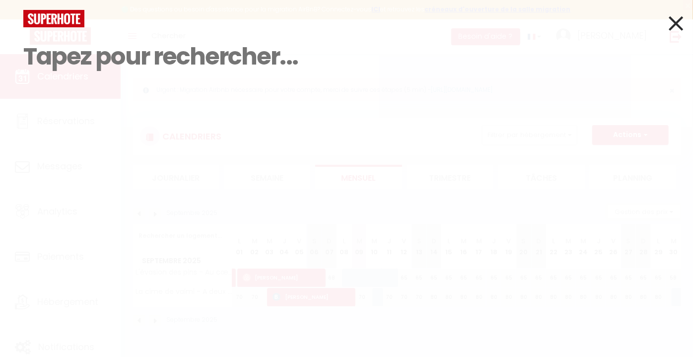
click at [221, 70] on input at bounding box center [346, 56] width 647 height 59
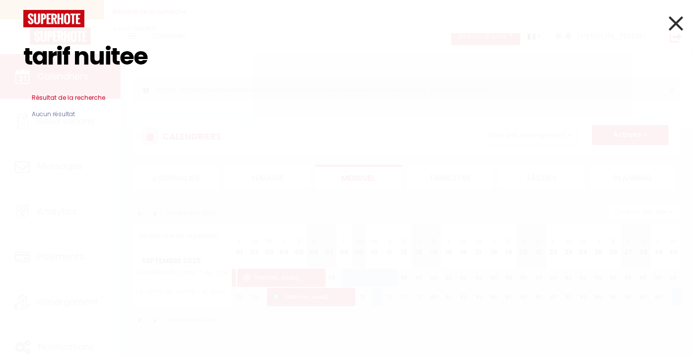
type input "tarif nuitee"
click at [675, 23] on icon at bounding box center [676, 23] width 14 height 25
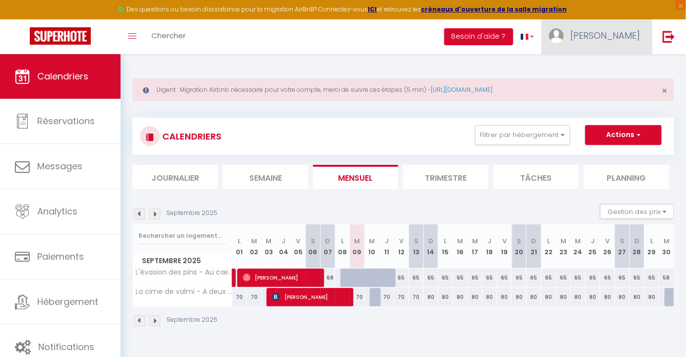
click at [617, 30] on span "[PERSON_NAME]" at bounding box center [606, 35] width 70 height 12
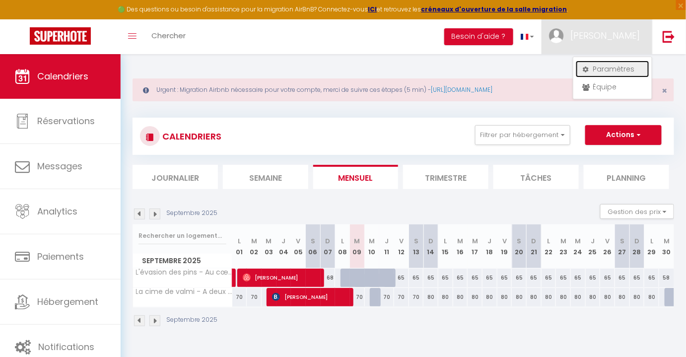
click at [616, 72] on link "Paramètres" at bounding box center [612, 69] width 73 height 17
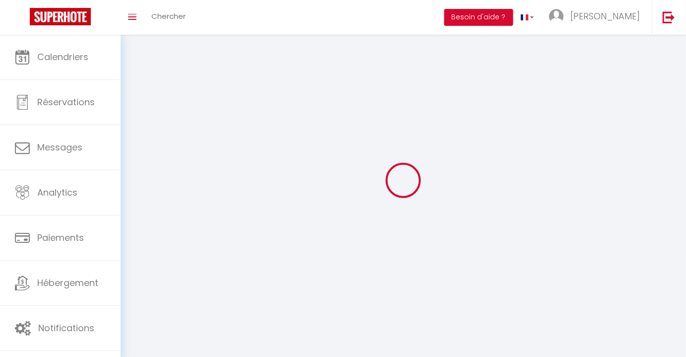
type input "[PERSON_NAME]"
type input "Denechere"
type input "0623475753"
type input "[STREET_ADDRESS]"
type input "85160"
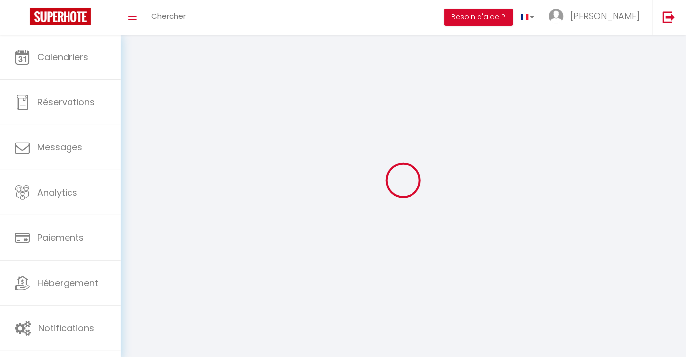
type input "saint [PERSON_NAME] de mont"
type input "HCKEPuMp1QvH8HQvkY5wZaPM5"
type input "6xElEamFmSmZ7rVcygR16zKGa"
type input "[URL][DOMAIN_NAME]"
select select "28"
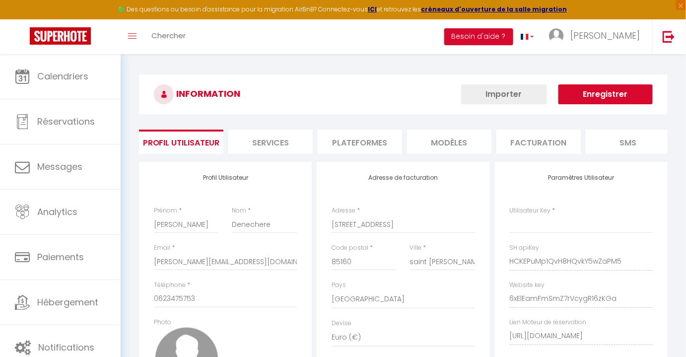
type input "HCKEPuMp1QvH8HQvkY5wZaPM5"
type input "6xElEamFmSmZ7rVcygR16zKGa"
type input "[URL][DOMAIN_NAME]"
select select "fr"
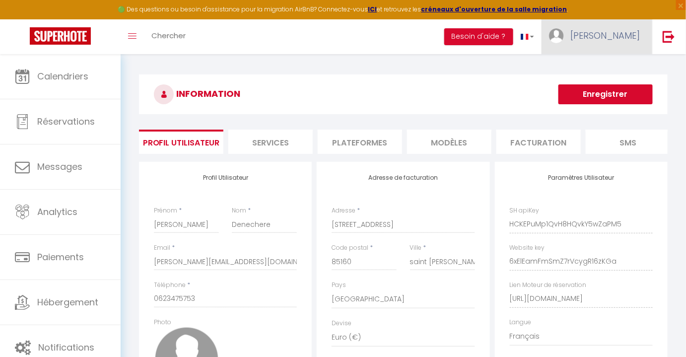
click at [619, 34] on span "[PERSON_NAME]" at bounding box center [606, 35] width 70 height 12
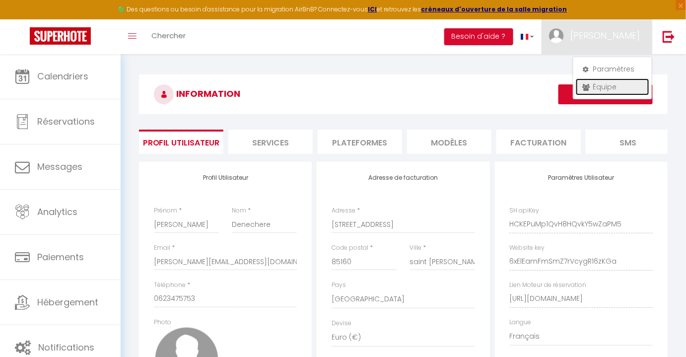
click at [605, 90] on link "Équipe" at bounding box center [612, 86] width 73 height 17
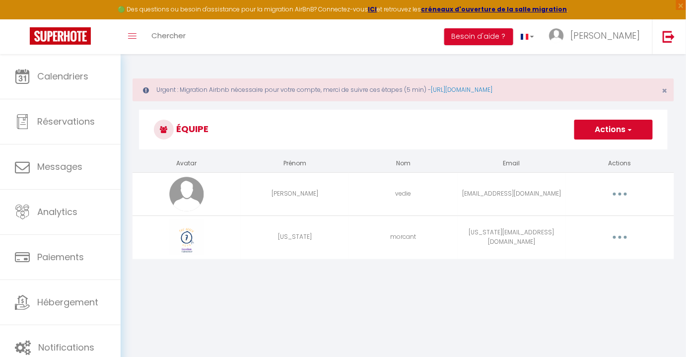
click at [616, 236] on button "button" at bounding box center [620, 237] width 28 height 16
click at [580, 260] on link "Editer" at bounding box center [594, 260] width 73 height 17
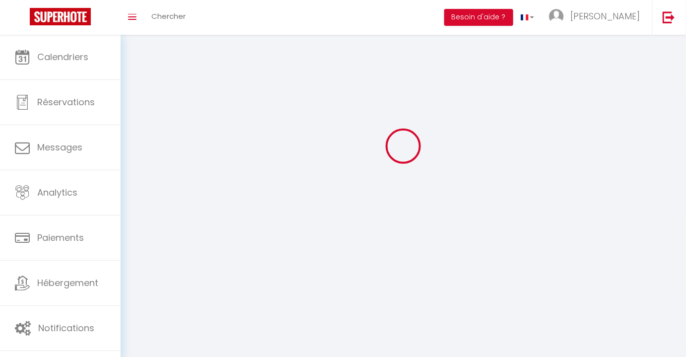
type input "Virginia"
type input "morcant"
type input "virginia.morcant+team@gmail.com"
type textarea "https://app.superhote.com/#/connect/quffNtgnU9"
checkbox input "false"
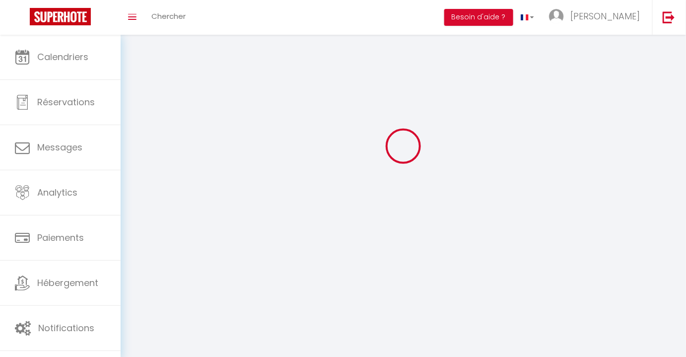
checkbox input "false"
checkbox input "true"
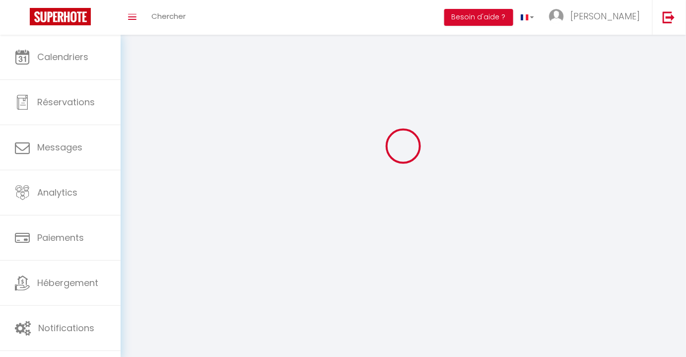
checkbox input "true"
checkbox input "false"
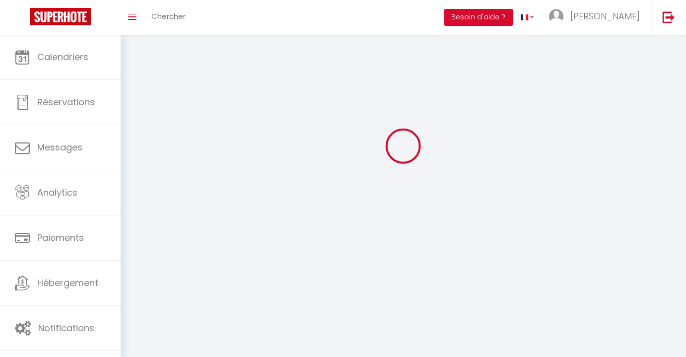
checkbox input "false"
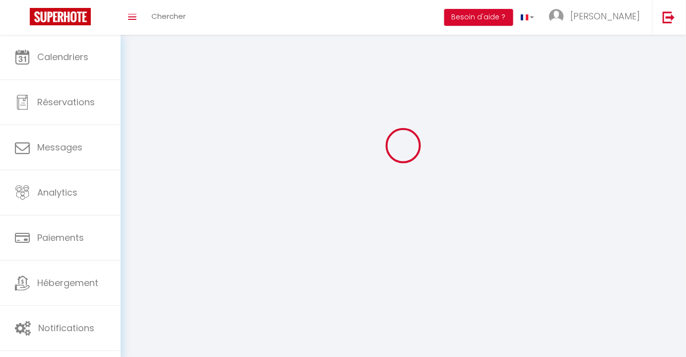
select select
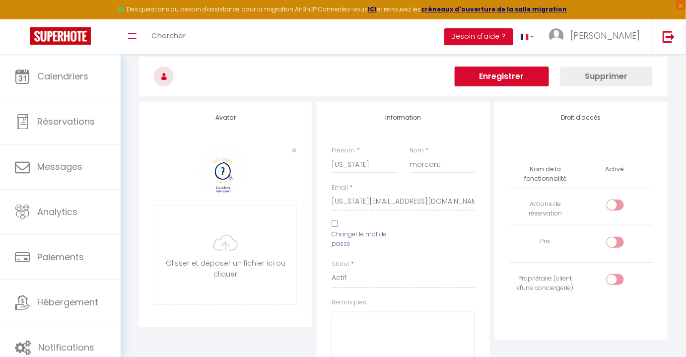
scroll to position [0, 0]
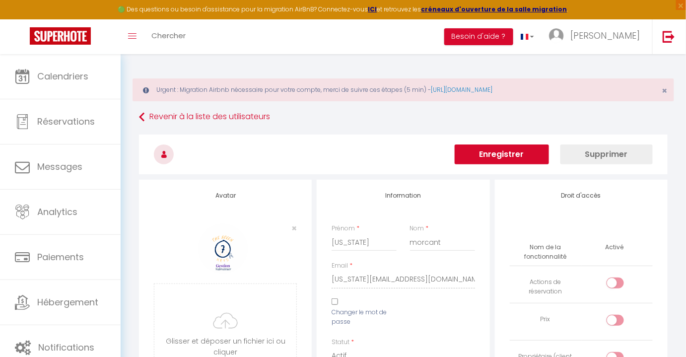
click at [508, 153] on button "Enregistrer" at bounding box center [502, 155] width 94 height 20
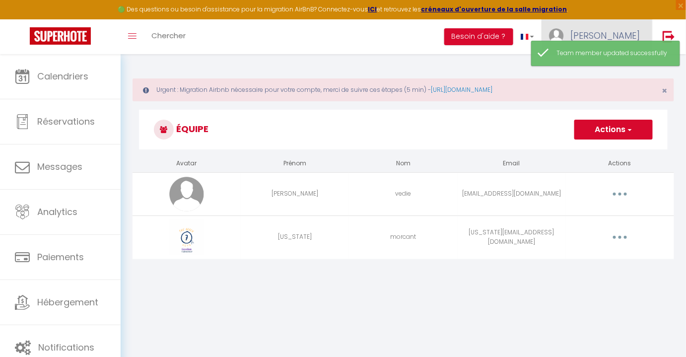
click at [611, 33] on span "[PERSON_NAME]" at bounding box center [606, 35] width 70 height 12
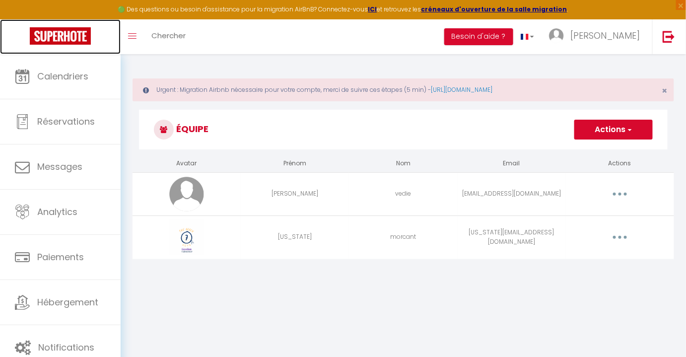
click at [70, 37] on img at bounding box center [60, 35] width 61 height 17
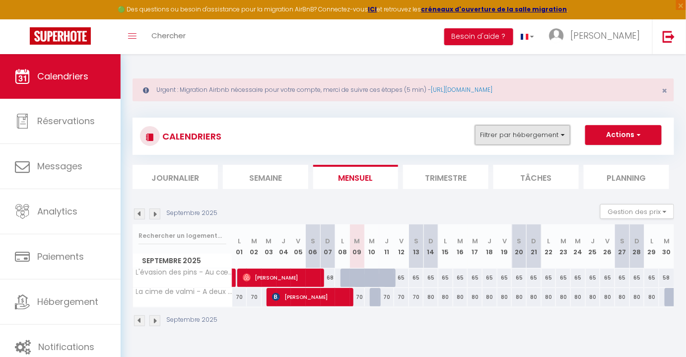
click at [563, 135] on button "Filtrer par hébergement" at bounding box center [522, 135] width 95 height 20
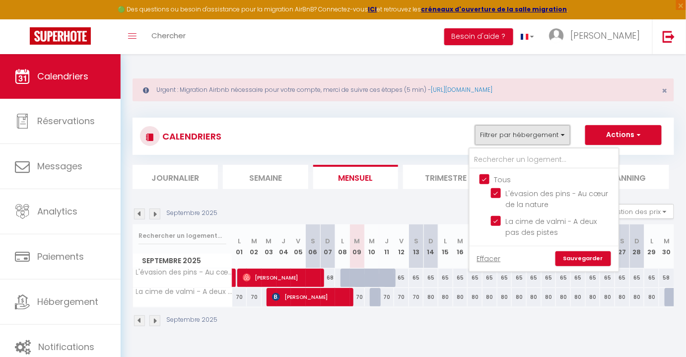
click at [563, 135] on button "Filtrer par hébergement" at bounding box center [522, 135] width 95 height 20
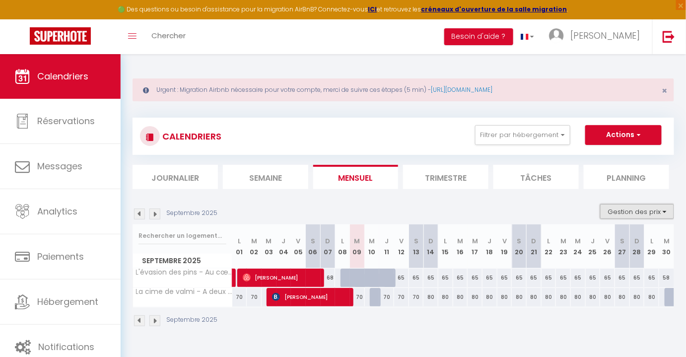
click at [646, 209] on button "Gestion des prix" at bounding box center [637, 211] width 74 height 15
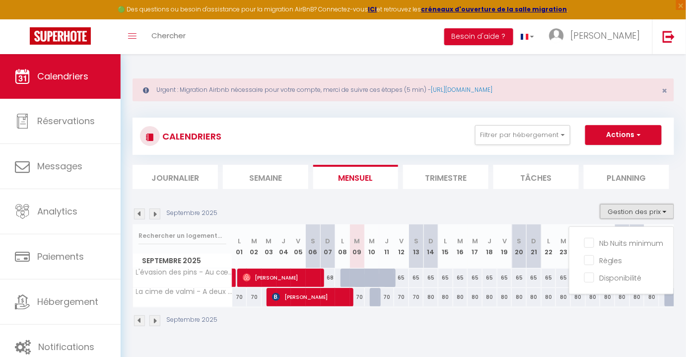
click at [645, 209] on button "Gestion des prix" at bounding box center [637, 211] width 74 height 15
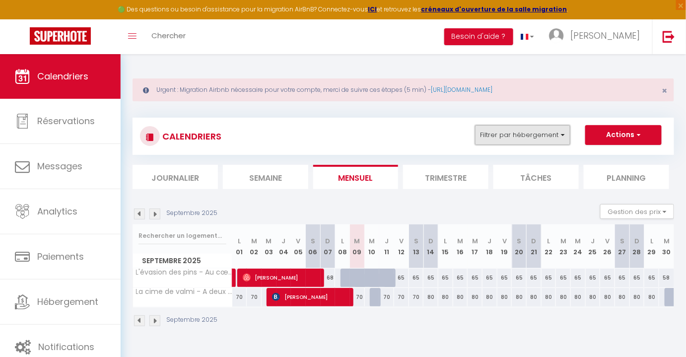
click at [569, 134] on button "Filtrer par hébergement" at bounding box center [522, 135] width 95 height 20
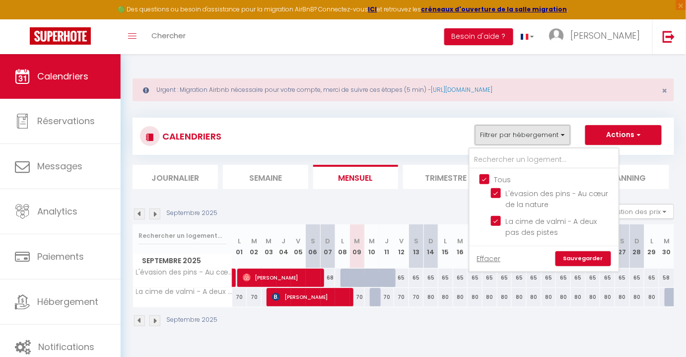
click at [569, 134] on button "Filtrer par hébergement" at bounding box center [522, 135] width 95 height 20
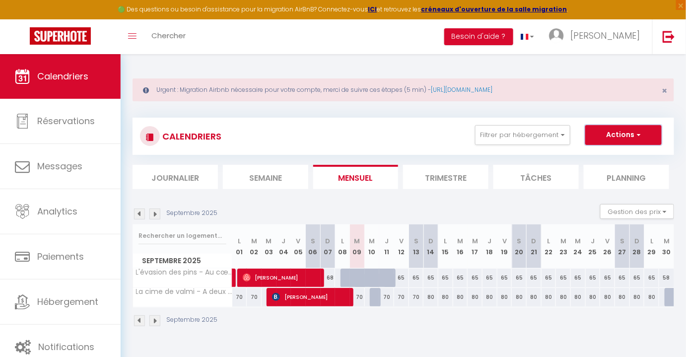
click at [635, 132] on button "Actions" at bounding box center [623, 135] width 76 height 20
click at [373, 122] on div "CALENDRIERS Filtrer par hébergement Tous L'évasion des pins - Au cœur de la nat…" at bounding box center [404, 136] width 542 height 37
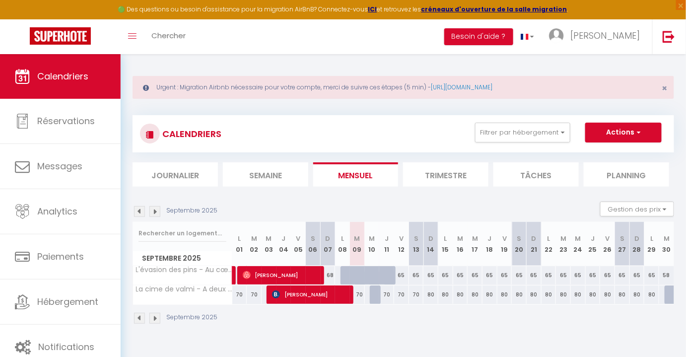
scroll to position [54, 0]
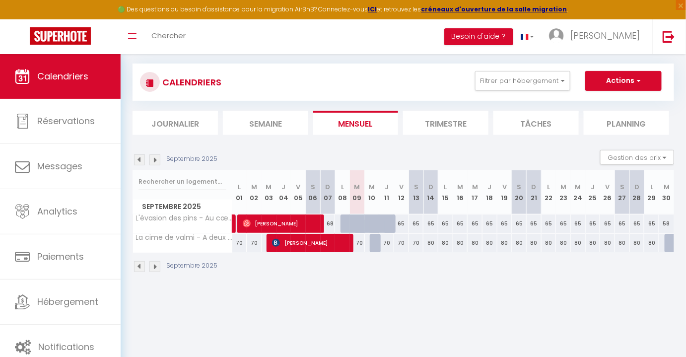
click at [528, 115] on li "Tâches" at bounding box center [536, 123] width 85 height 24
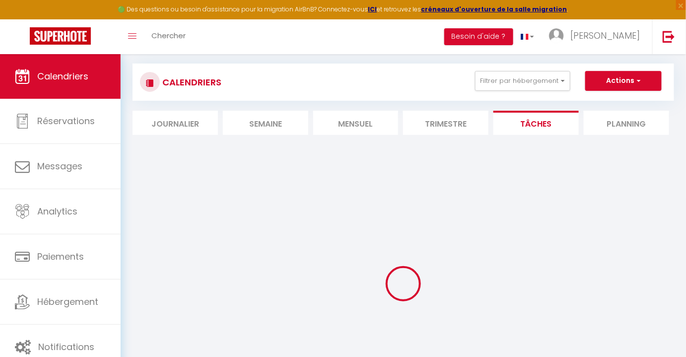
select select
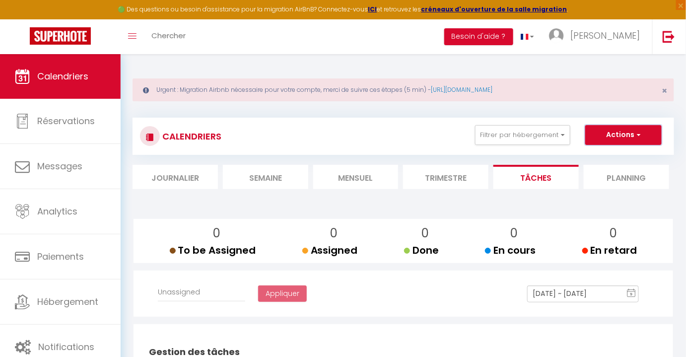
click at [650, 135] on button "Actions" at bounding box center [623, 135] width 76 height 20
click at [650, 134] on button "Actions" at bounding box center [623, 135] width 76 height 20
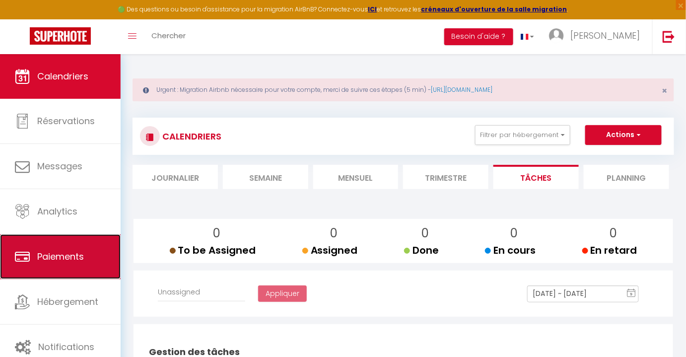
click at [68, 256] on span "Paiements" at bounding box center [60, 256] width 47 height 12
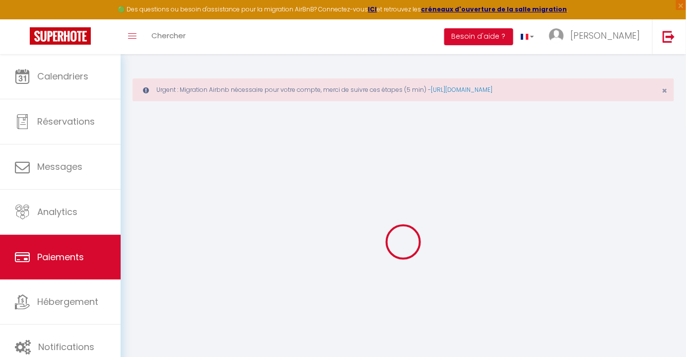
select select "2"
select select "0"
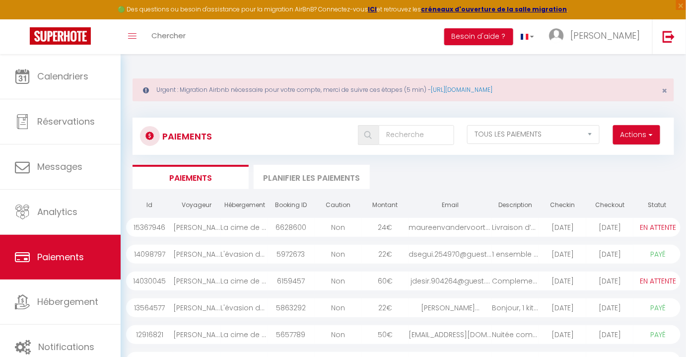
click at [219, 281] on div "Jennifer Desirant" at bounding box center [196, 281] width 47 height 19
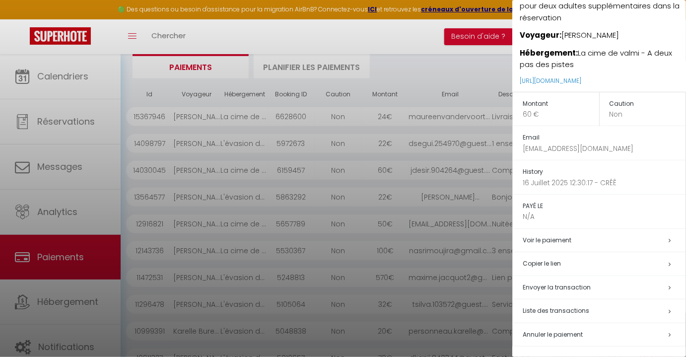
scroll to position [180, 0]
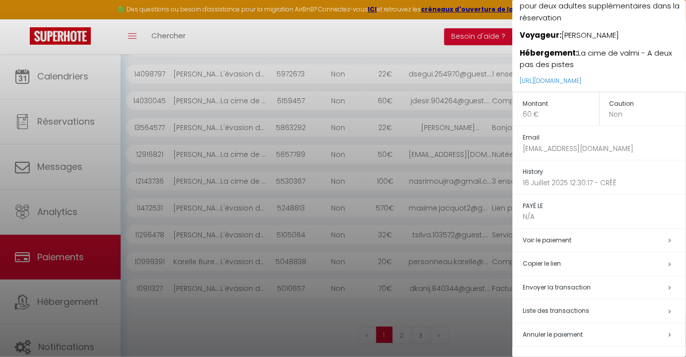
click at [567, 335] on span "Annuler le paiement" at bounding box center [553, 334] width 60 height 8
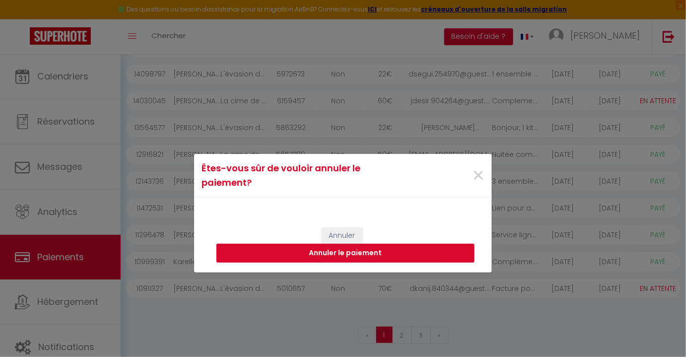
click at [392, 259] on button "Annuler le paiement" at bounding box center [346, 253] width 258 height 19
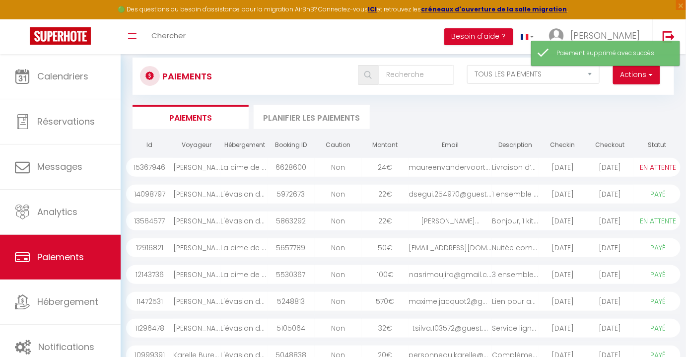
scroll to position [0, 0]
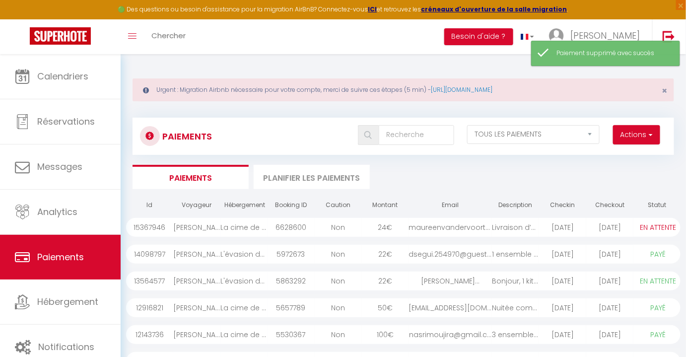
click at [645, 229] on select "PAYÉ EN ATTENTE" at bounding box center [659, 227] width 50 height 11
click at [347, 225] on div "Non" at bounding box center [338, 227] width 47 height 19
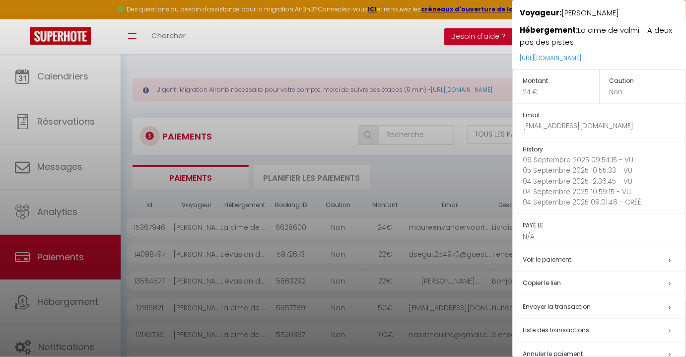
scroll to position [96, 0]
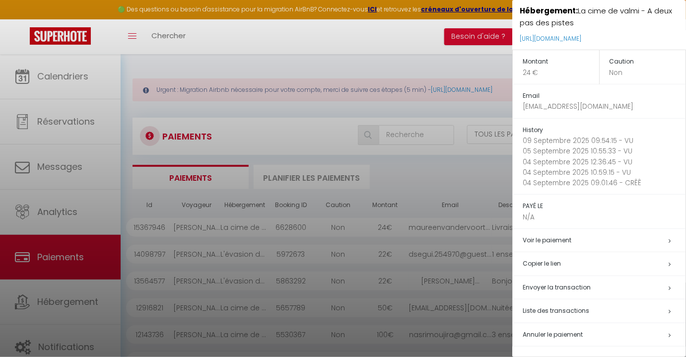
click at [569, 335] on span "Annuler le paiement" at bounding box center [553, 334] width 60 height 8
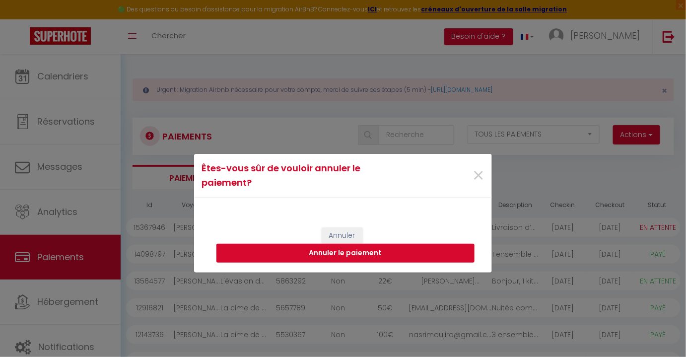
click at [366, 255] on button "Annuler le paiement" at bounding box center [346, 253] width 258 height 19
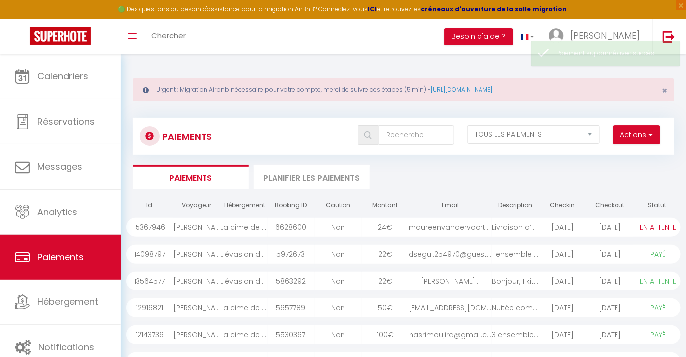
select select "1"
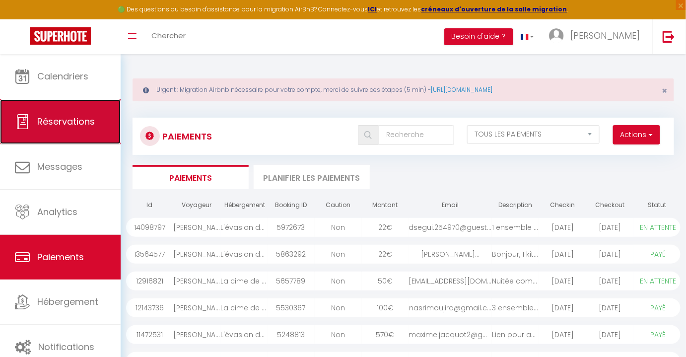
click at [54, 127] on span "Réservations" at bounding box center [66, 121] width 58 height 12
select select "not_cancelled"
